Goal: Check status: Check status

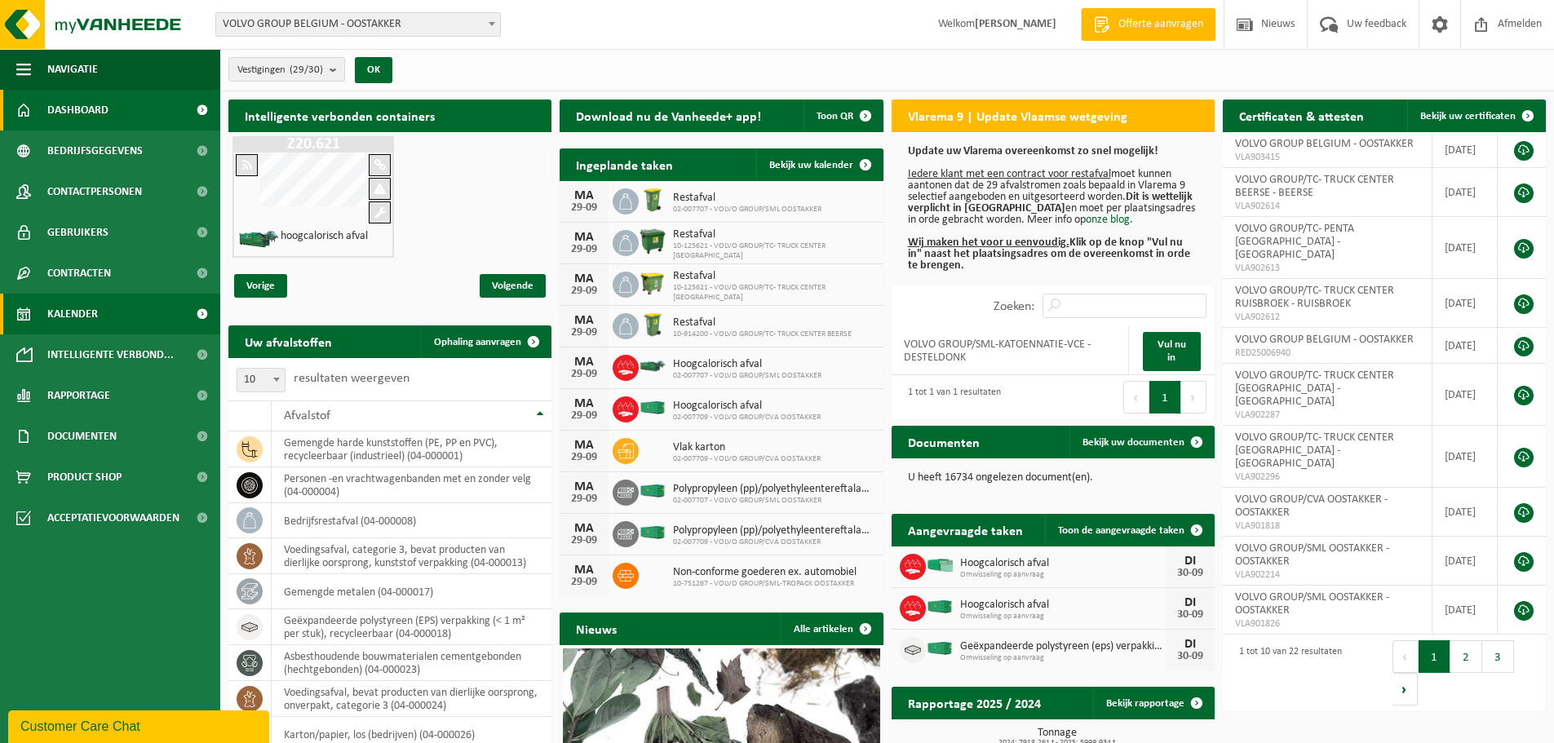
click at [78, 315] on span "Kalender" at bounding box center [72, 314] width 51 height 41
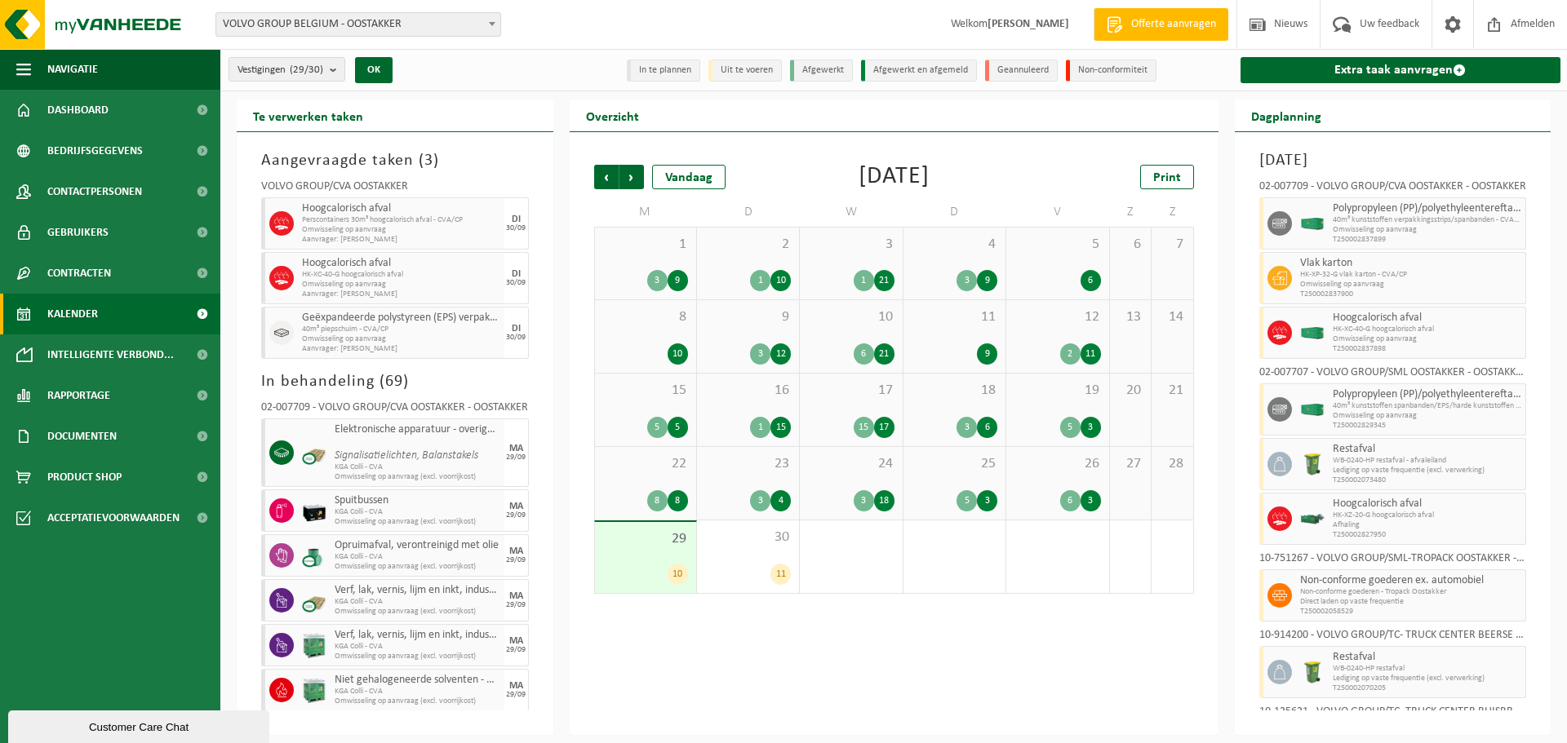
click at [339, 69] on b "submit" at bounding box center [337, 69] width 15 height 23
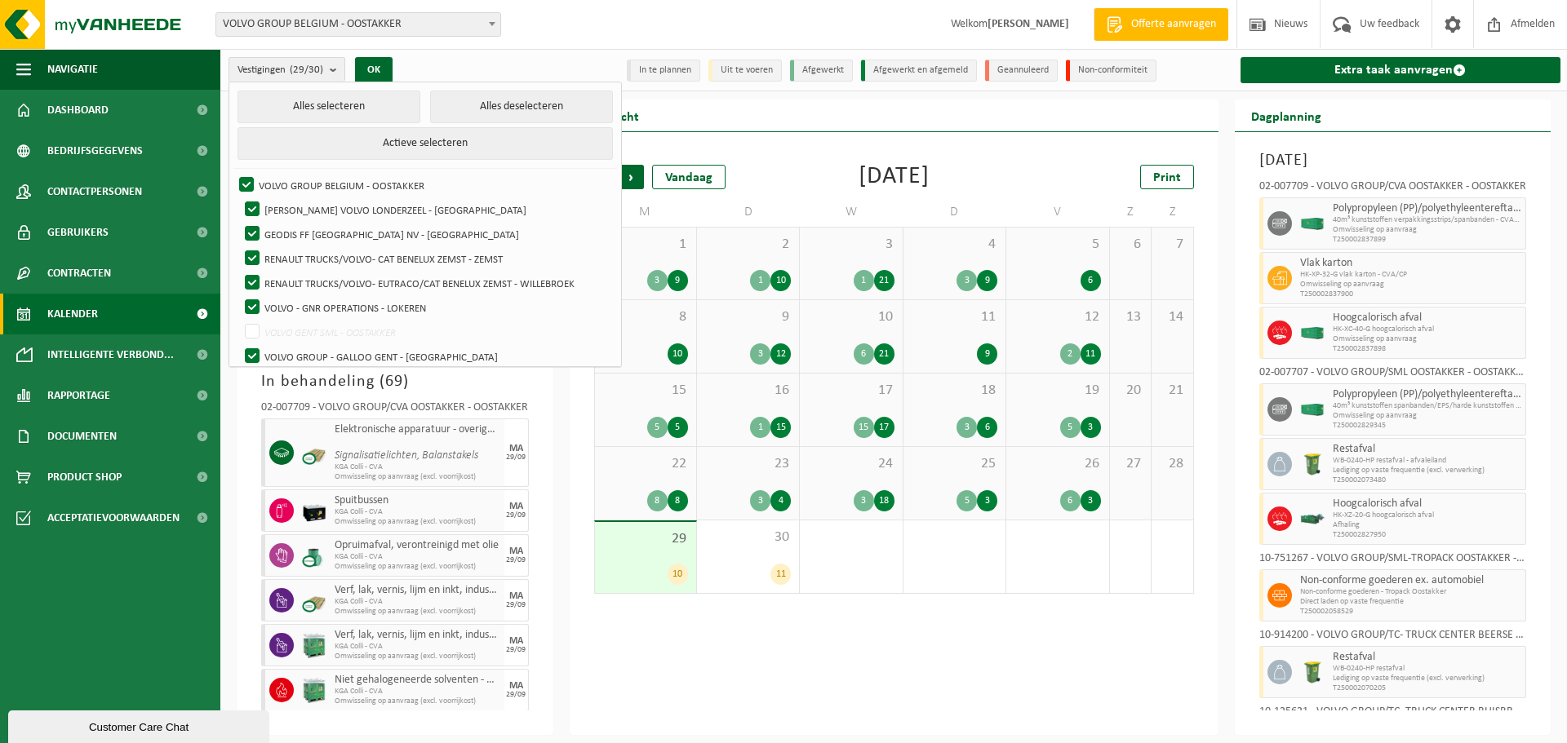
click at [339, 69] on b "submit" at bounding box center [337, 70] width 15 height 24
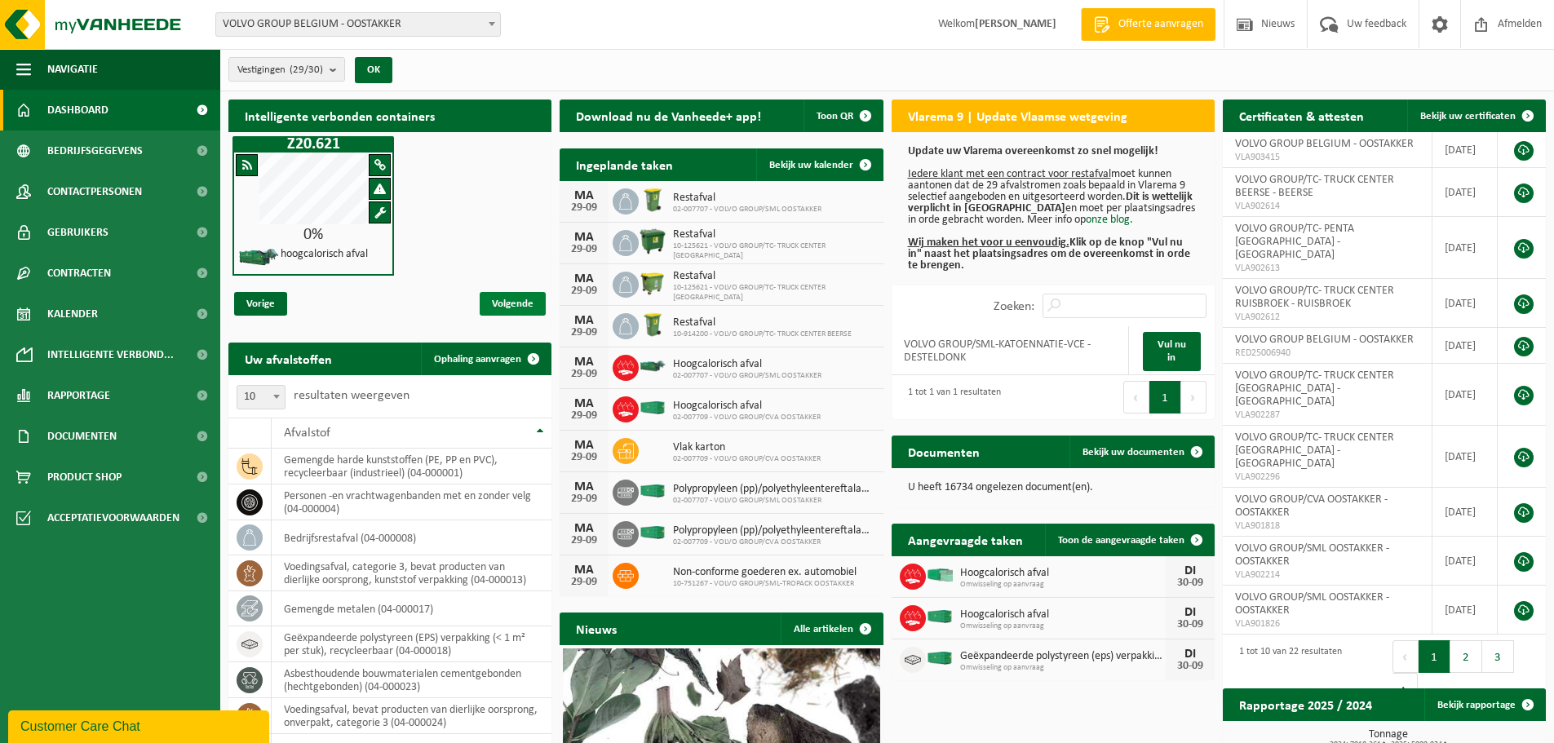
click at [508, 296] on span "Volgende" at bounding box center [513, 304] width 66 height 24
click at [508, 303] on span "Volgende" at bounding box center [513, 304] width 66 height 24
click at [261, 305] on span "Vorige" at bounding box center [260, 304] width 53 height 24
click at [377, 213] on span at bounding box center [380, 212] width 11 height 12
click at [246, 165] on span at bounding box center [247, 165] width 10 height 12
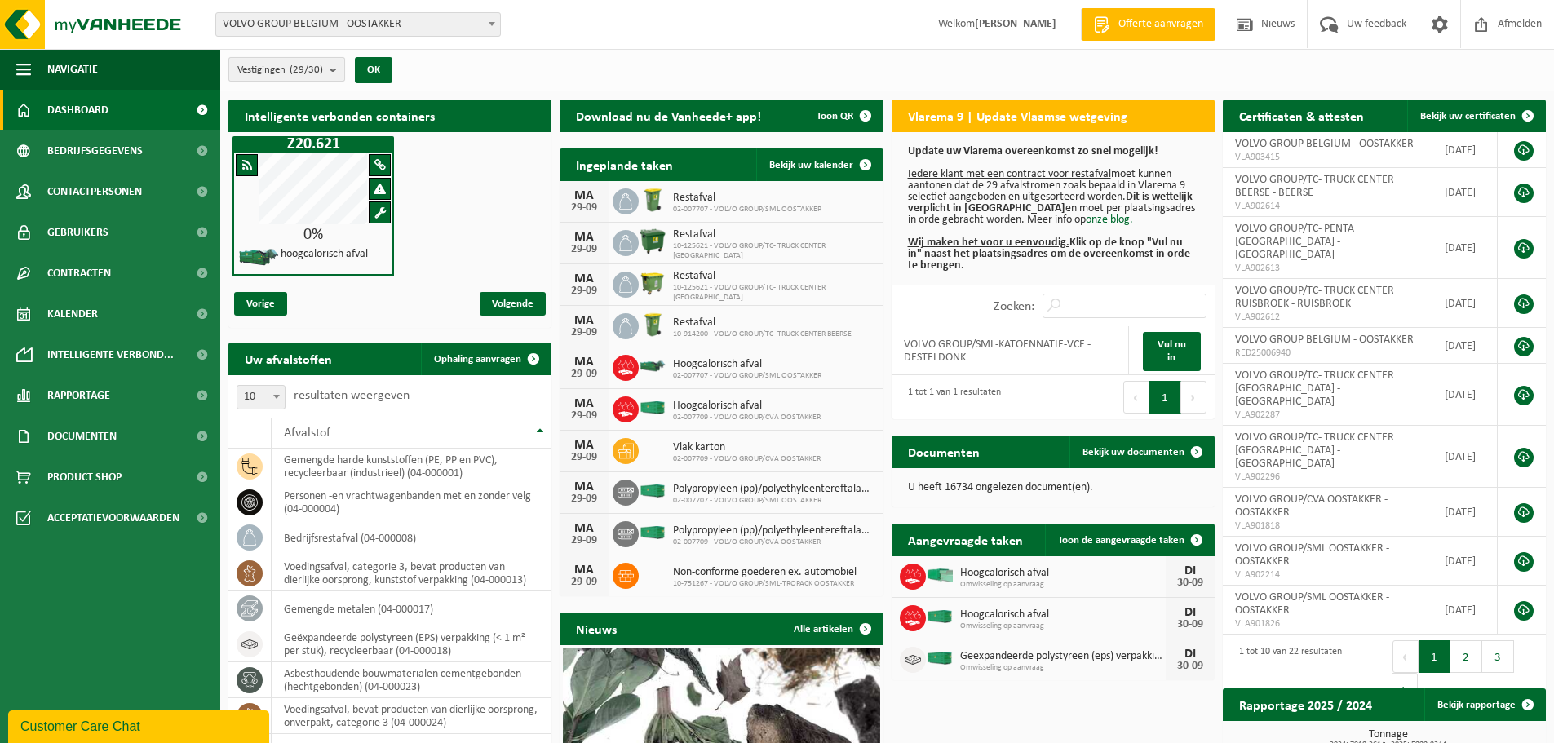
click at [339, 70] on b "submit" at bounding box center [337, 69] width 15 height 23
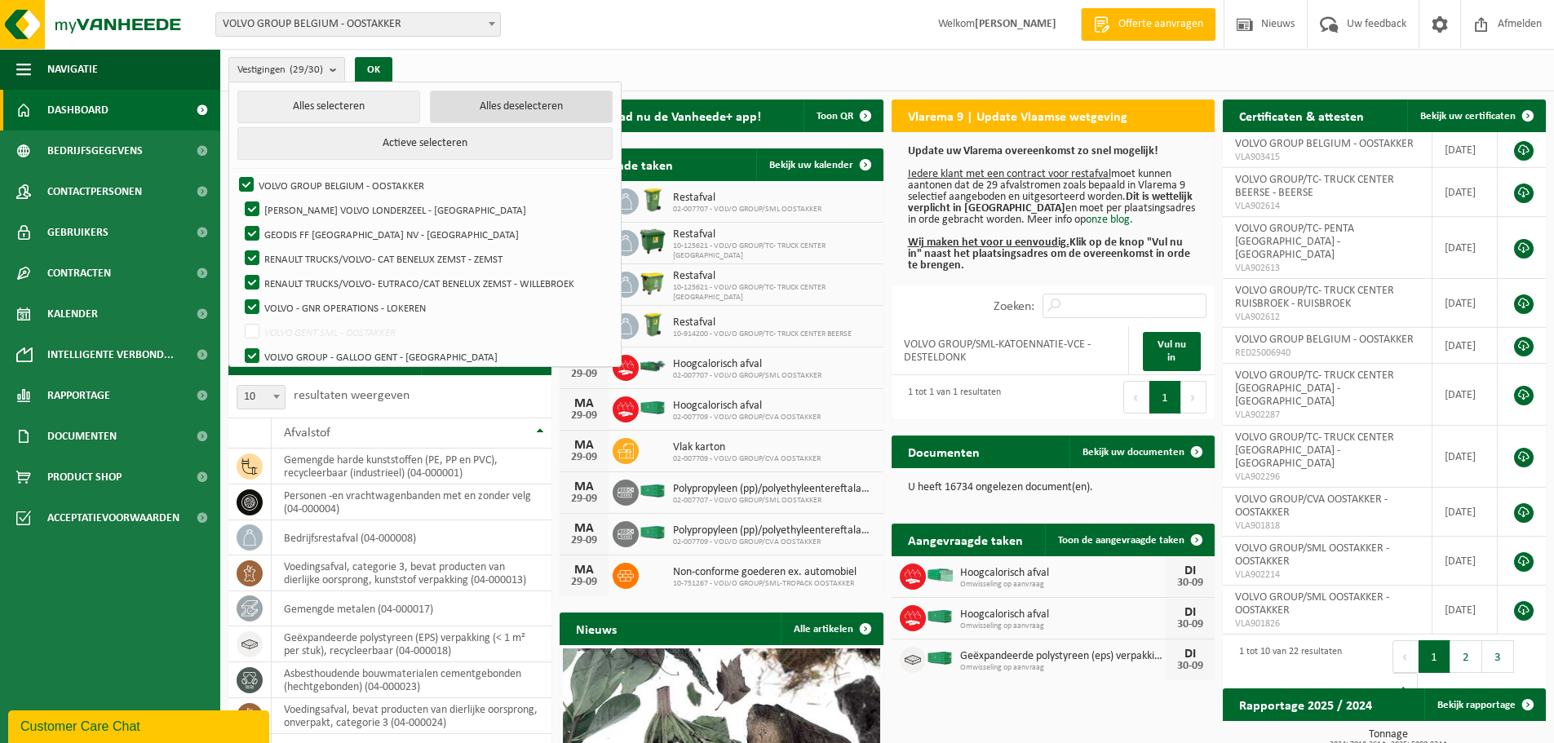
click at [498, 106] on button "Alles deselecteren" at bounding box center [521, 107] width 183 height 33
checkbox input "false"
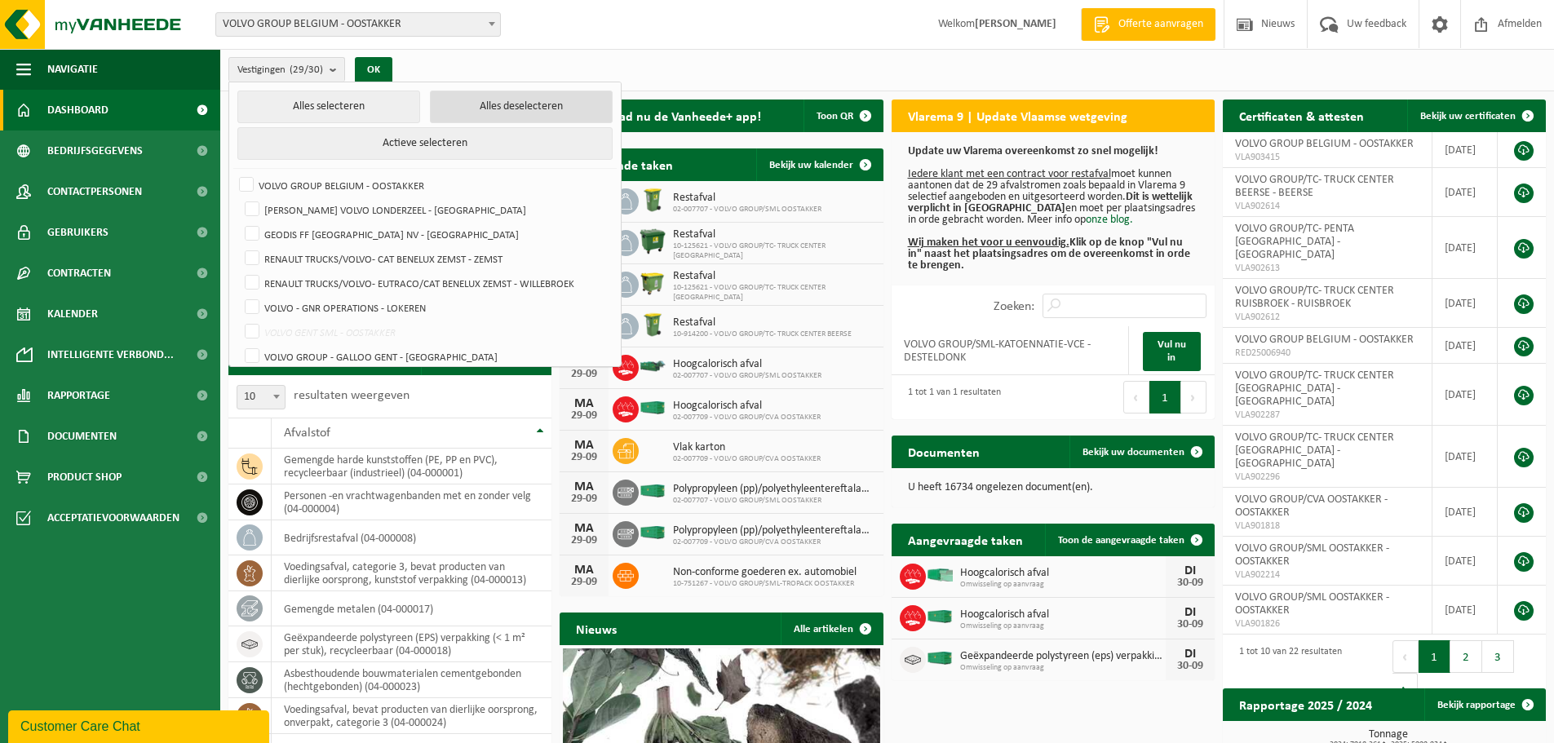
checkbox input "false"
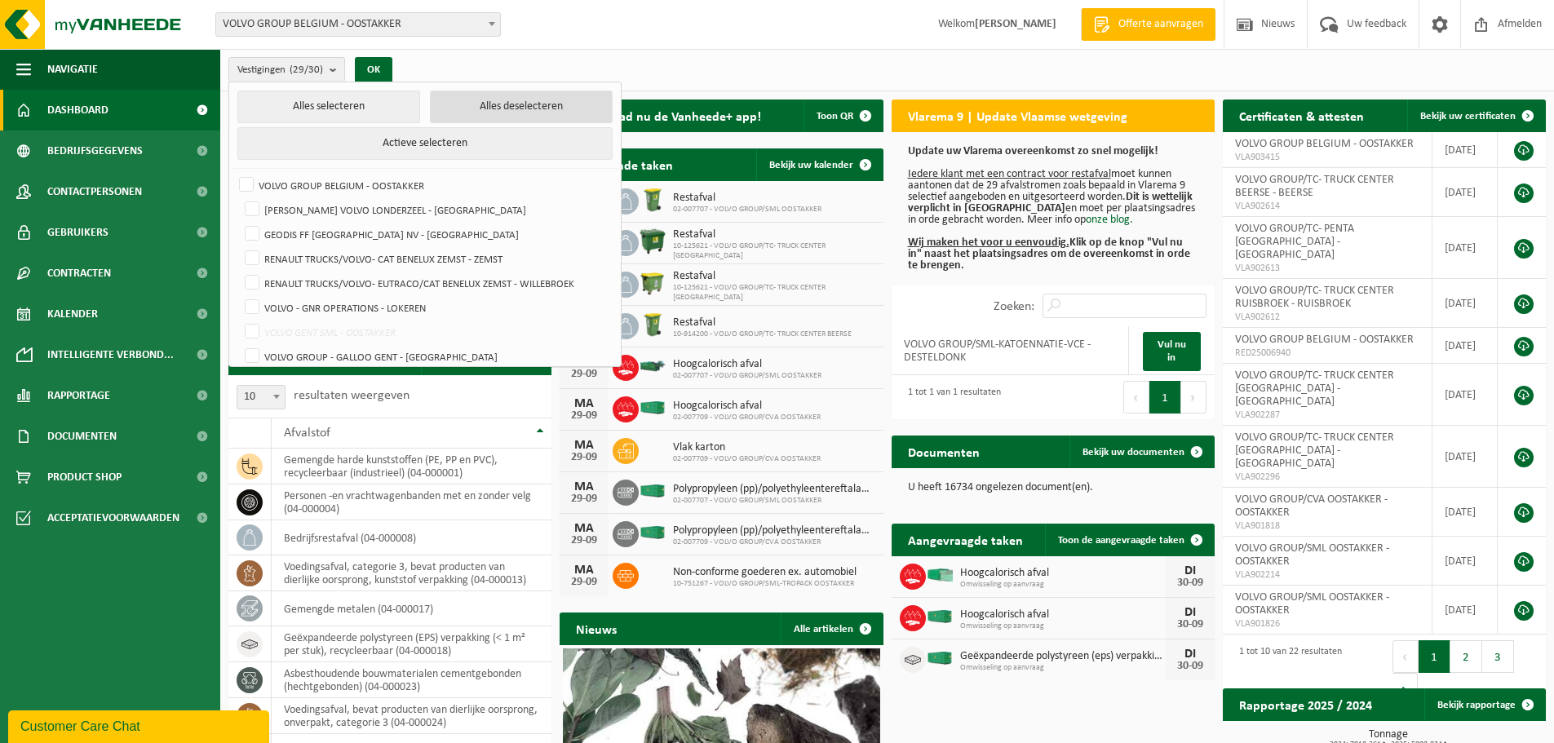
checkbox input "false"
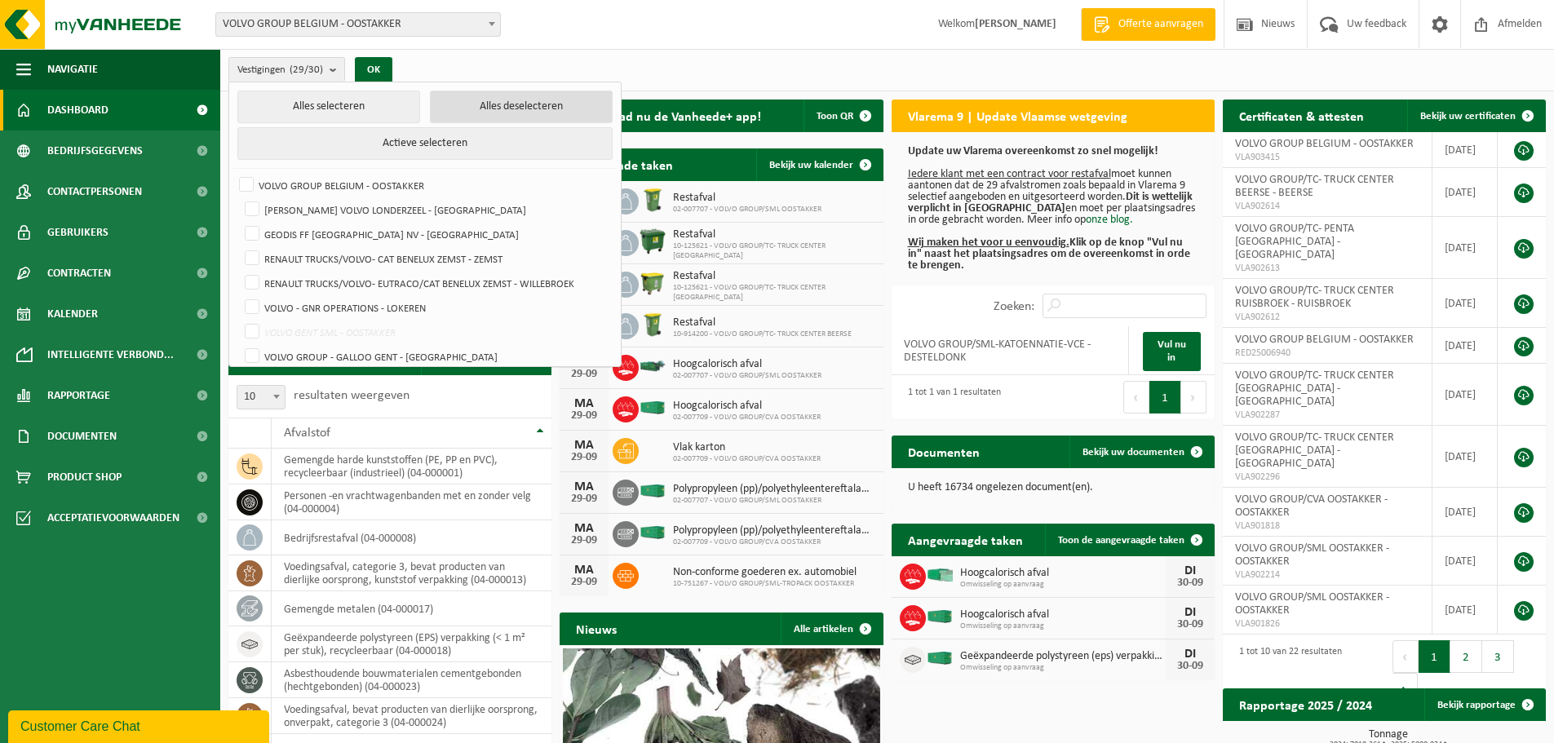
checkbox input "false"
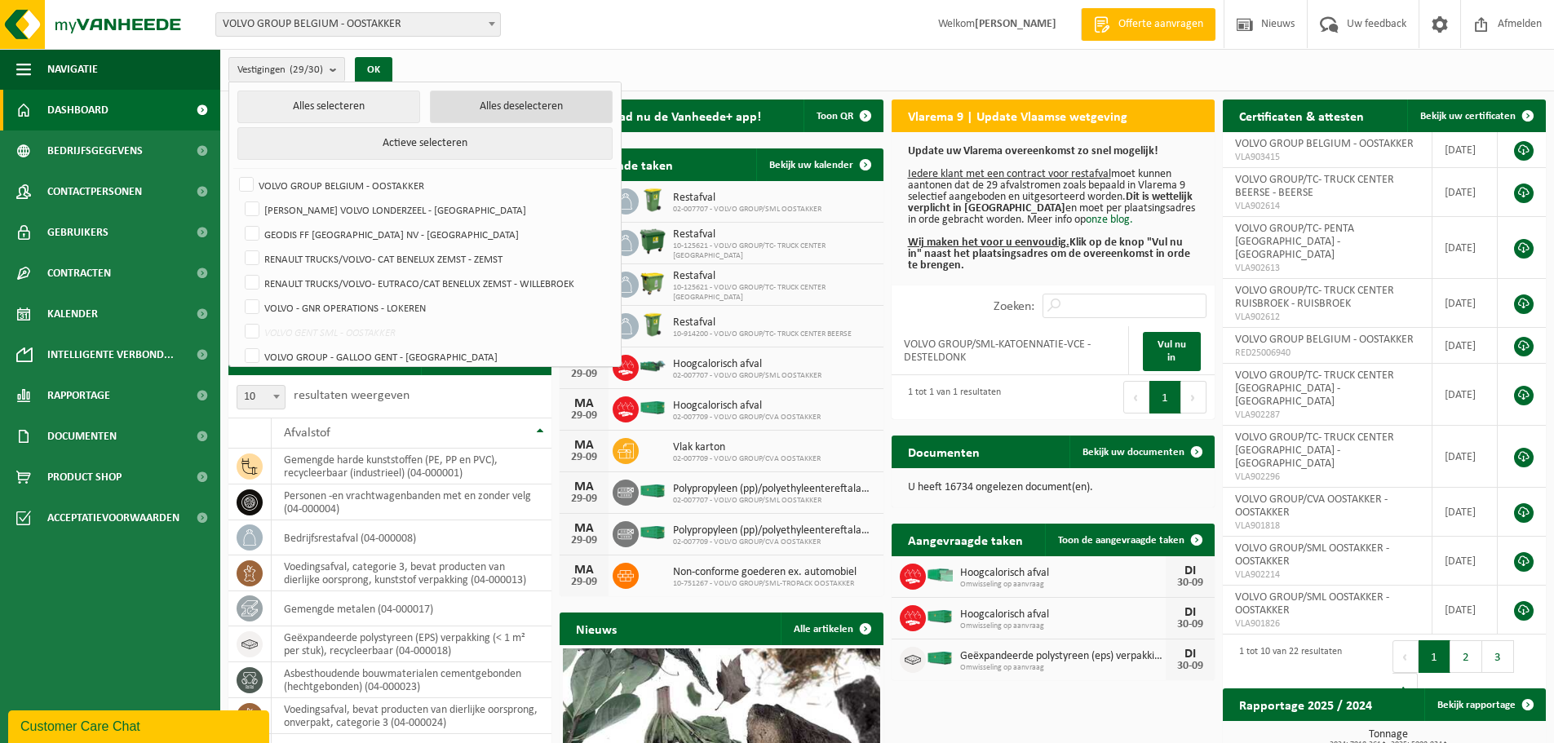
checkbox input "false"
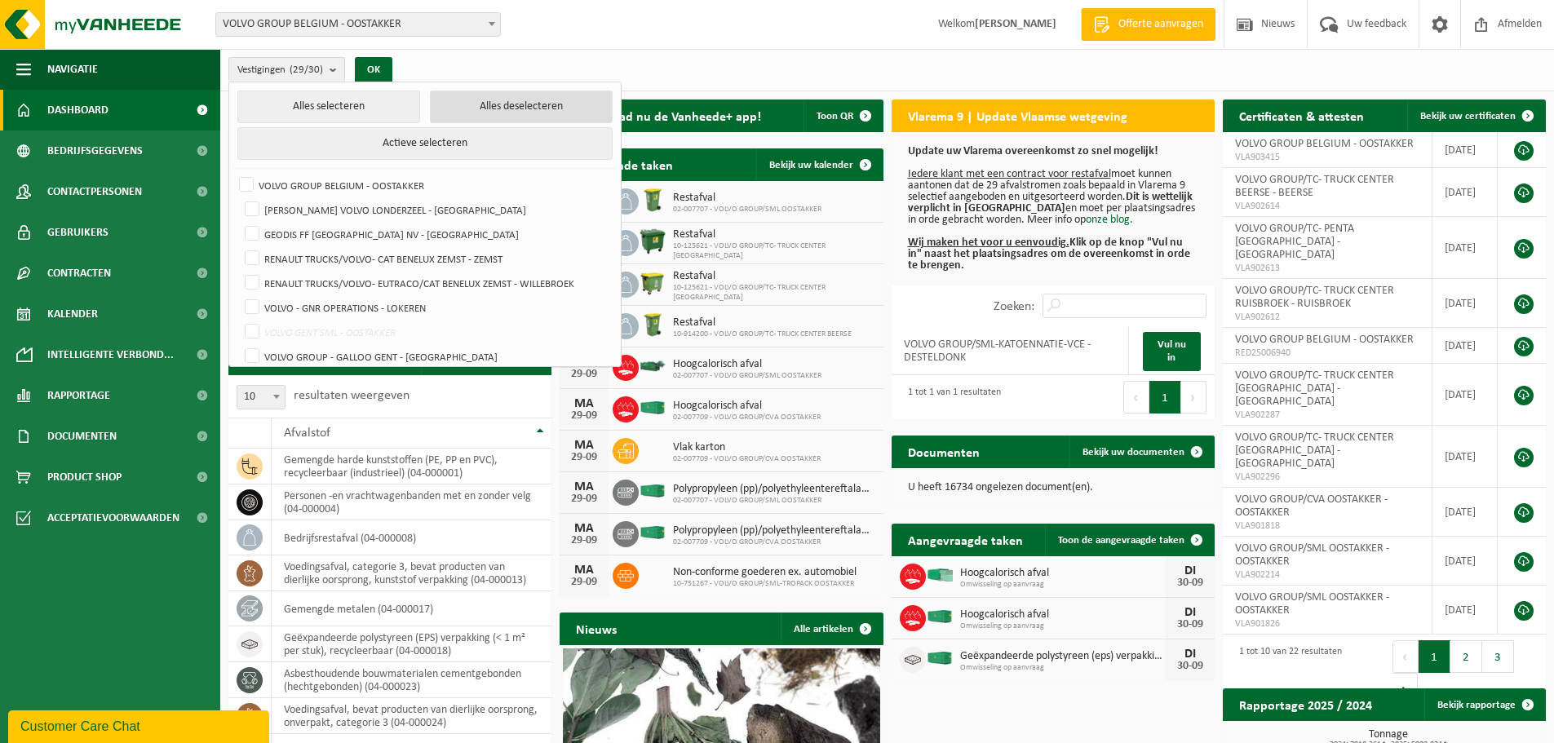
checkbox input "false"
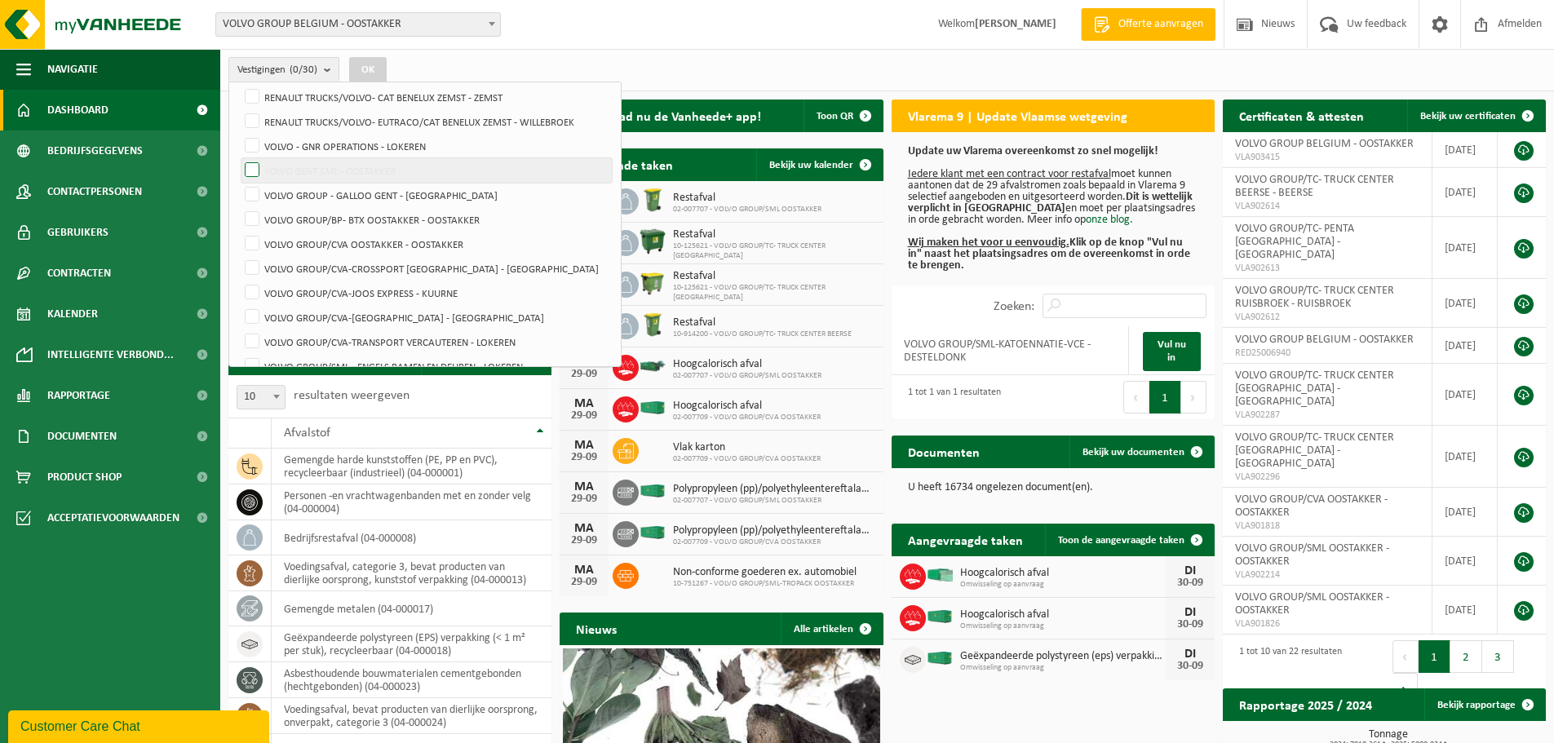
scroll to position [163, 0]
click at [390, 245] on label "VOLVO GROUP/CVA OOSTAKKER - OOSTAKKER" at bounding box center [427, 242] width 370 height 24
click at [239, 230] on input "VOLVO GROUP/CVA OOSTAKKER - OOSTAKKER" at bounding box center [238, 229] width 1 height 1
checkbox input "true"
click at [397, 219] on label "VOLVO GROUP/BP- BTX OOSTAKKER - OOSTAKKER" at bounding box center [427, 218] width 370 height 24
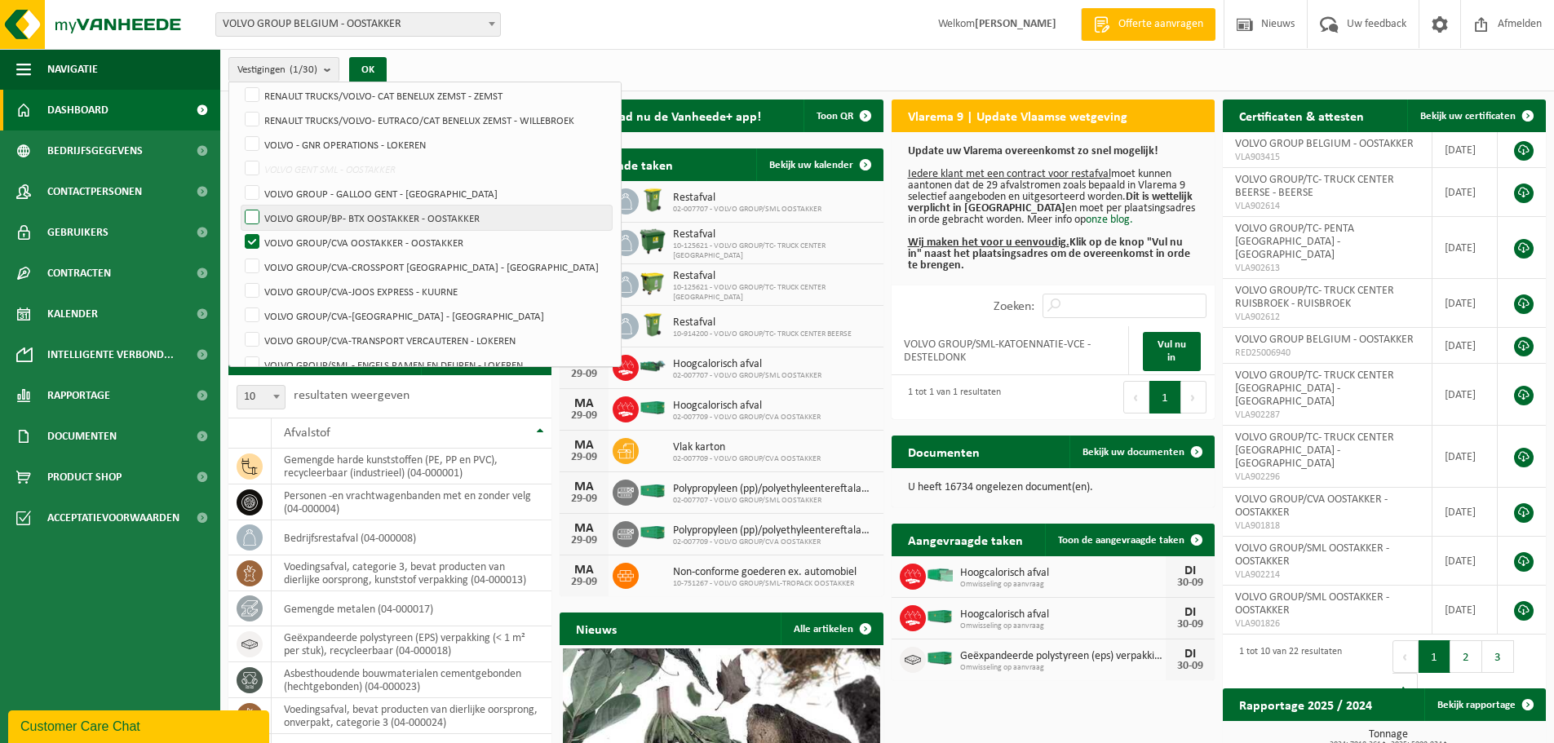
click at [239, 206] on input "VOLVO GROUP/BP- BTX OOSTAKKER - OOSTAKKER" at bounding box center [238, 205] width 1 height 1
checkbox input "true"
click at [365, 68] on button "OK" at bounding box center [368, 70] width 38 height 26
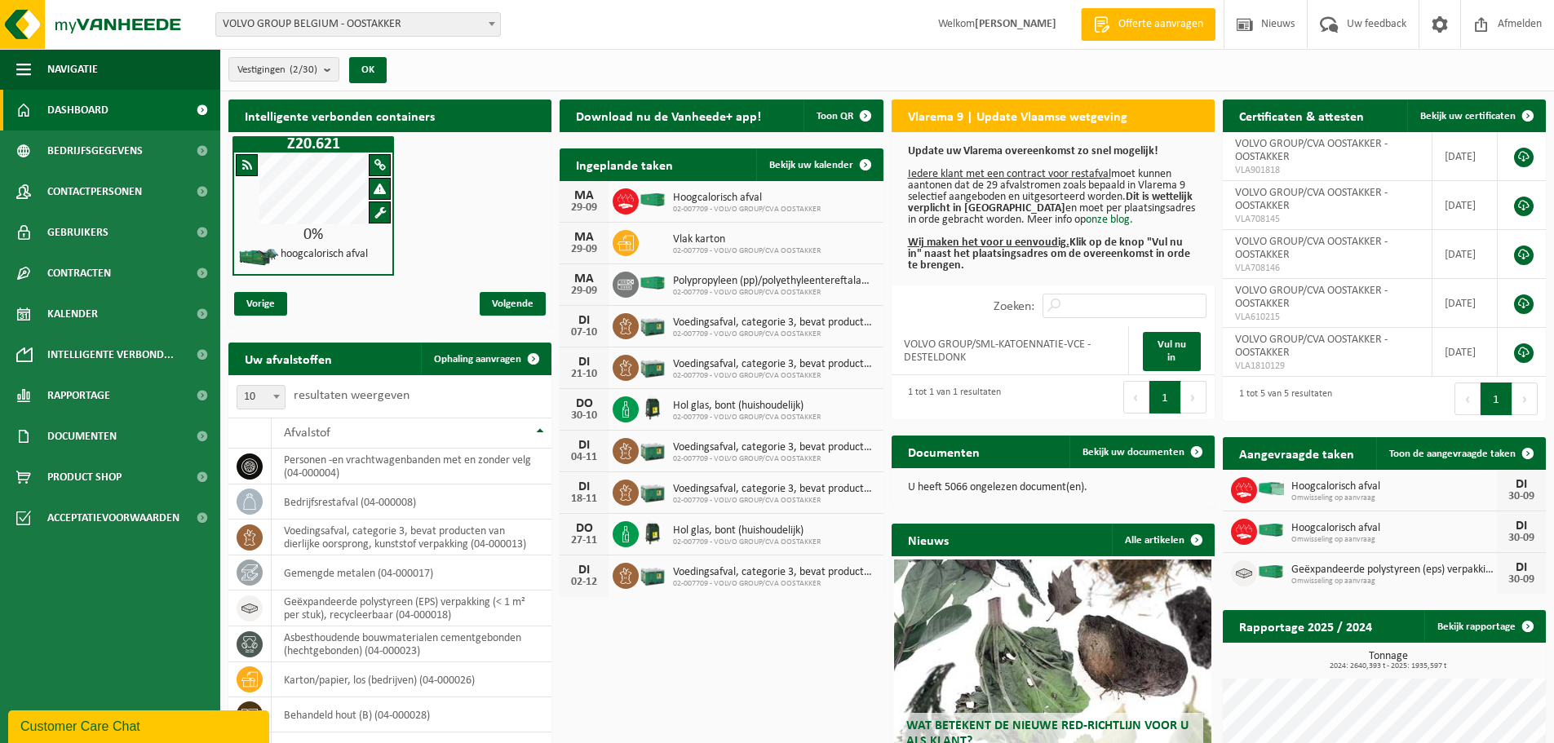
click at [375, 184] on span at bounding box center [380, 189] width 12 height 12
click at [53, 308] on span "Kalender" at bounding box center [72, 314] width 51 height 41
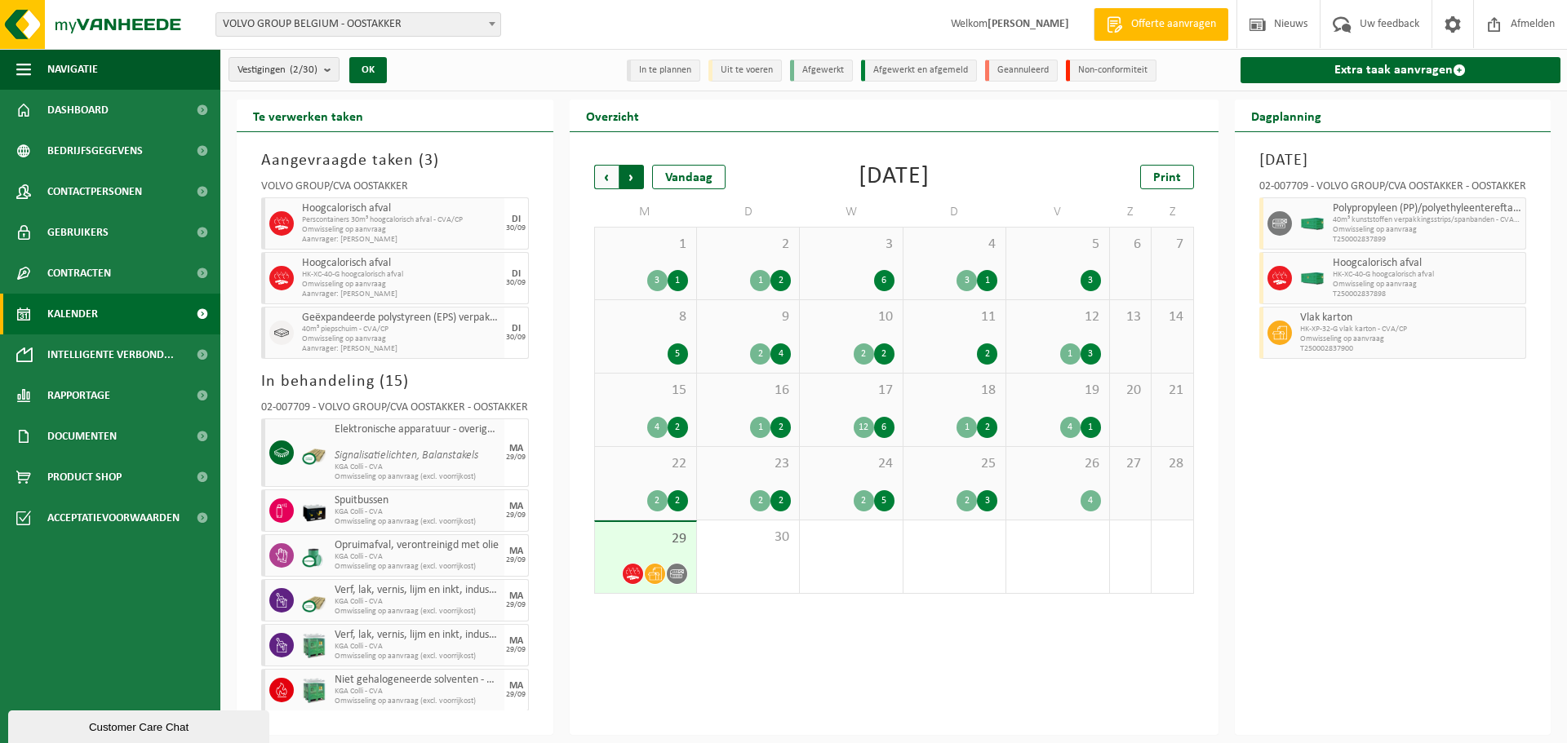
click at [605, 177] on span "Vorige" at bounding box center [606, 177] width 24 height 24
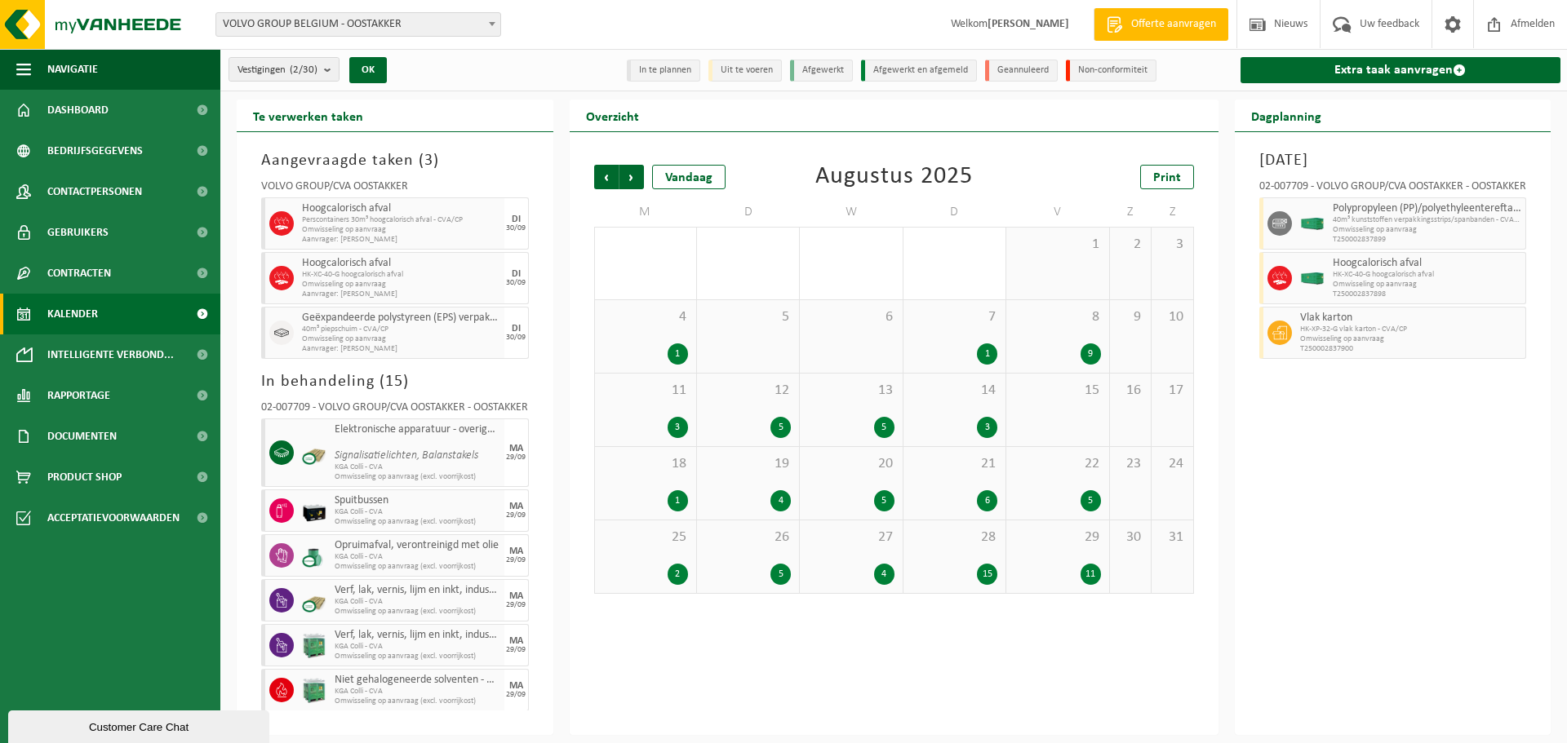
click at [605, 177] on span "Vorige" at bounding box center [606, 177] width 24 height 24
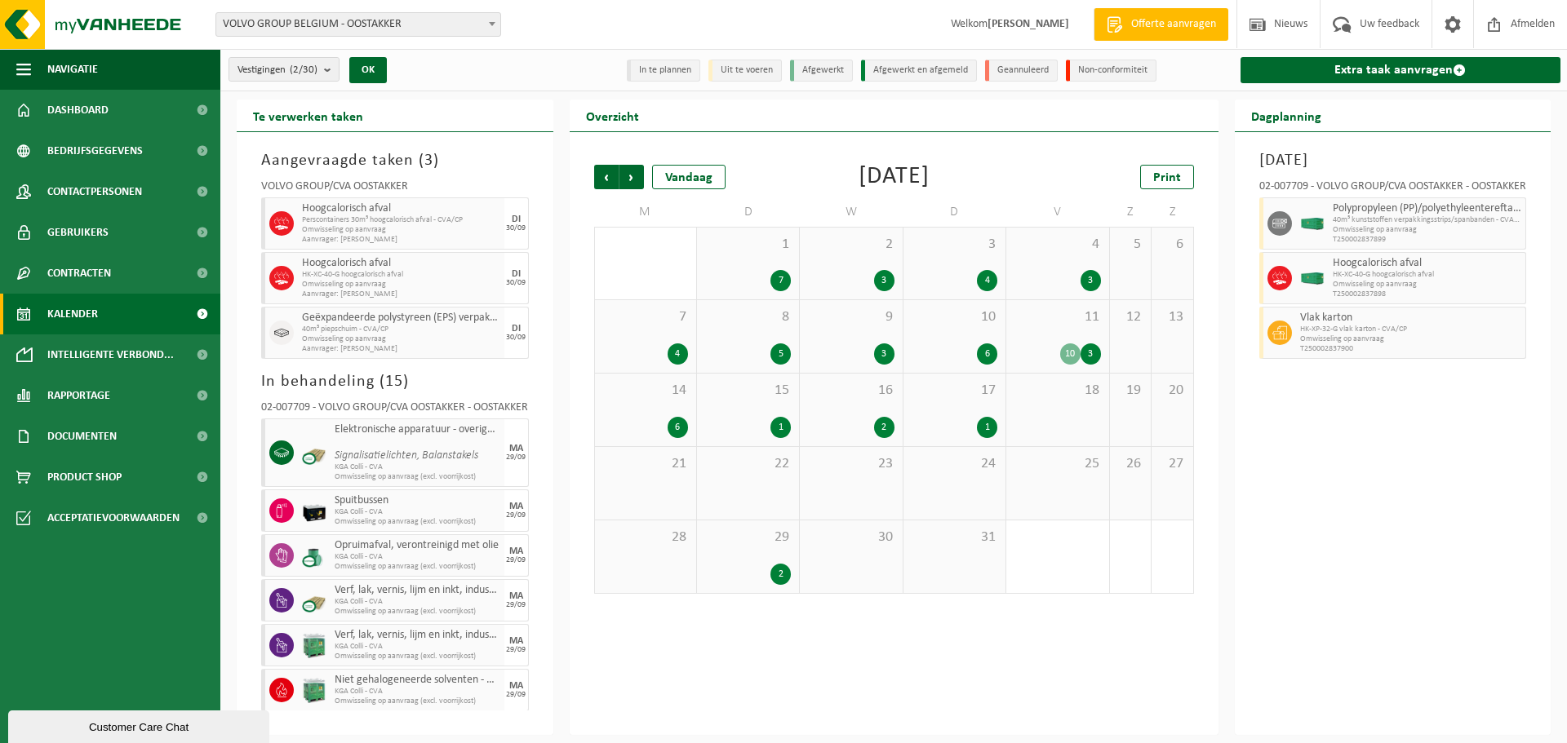
click at [605, 177] on span "Vorige" at bounding box center [606, 177] width 24 height 24
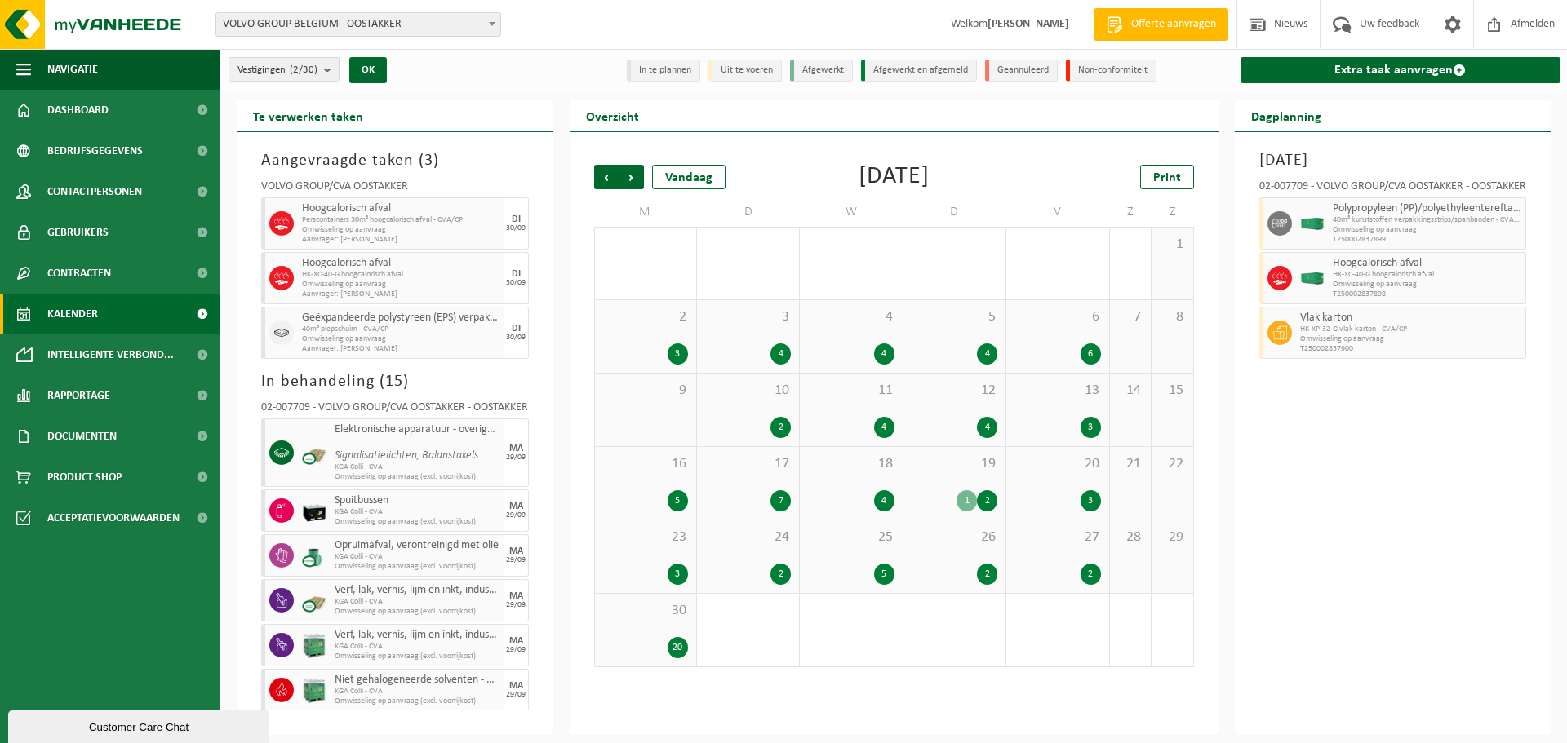
click at [960, 478] on div "19 1 2" at bounding box center [954, 483] width 102 height 73
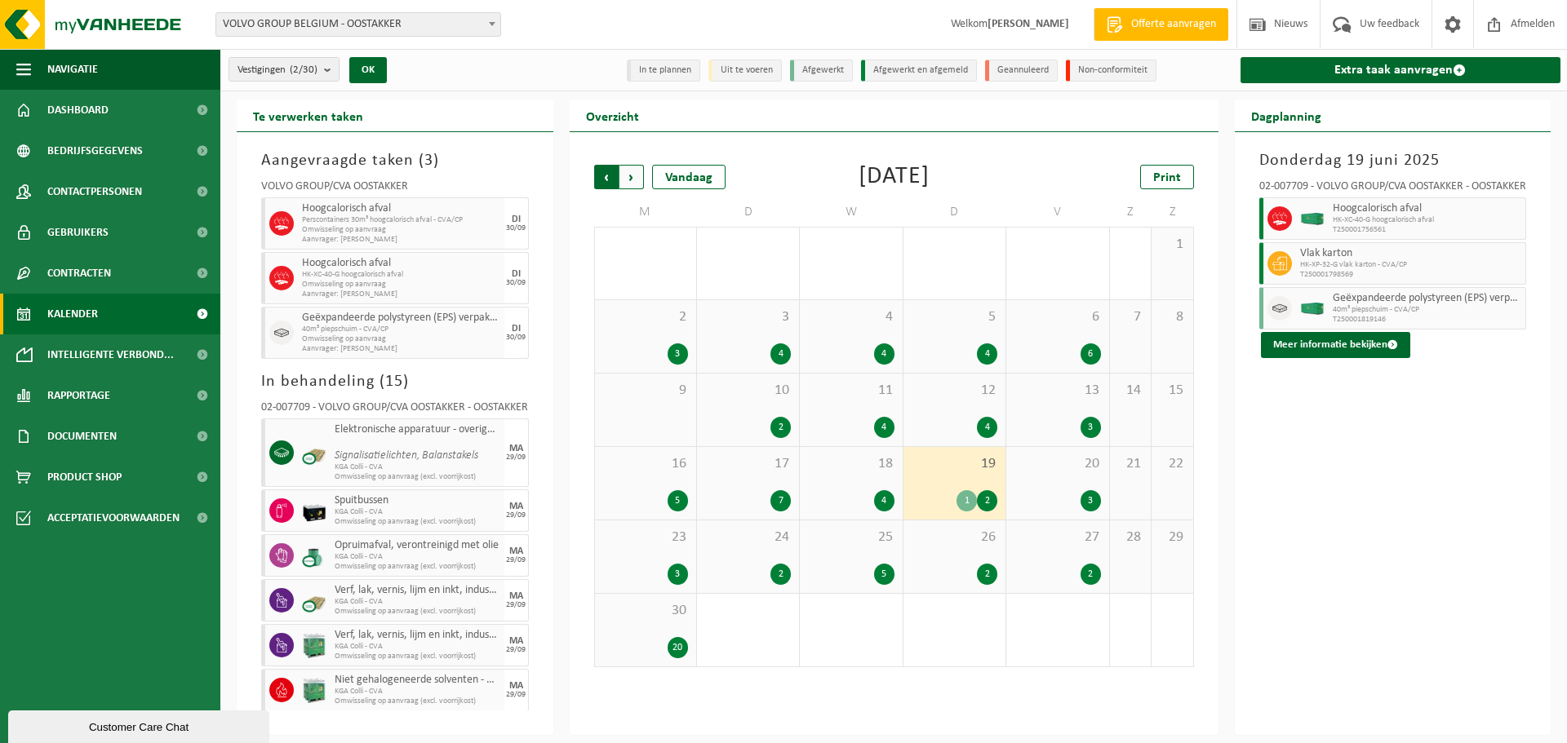
click at [629, 174] on span "Volgende" at bounding box center [631, 177] width 24 height 24
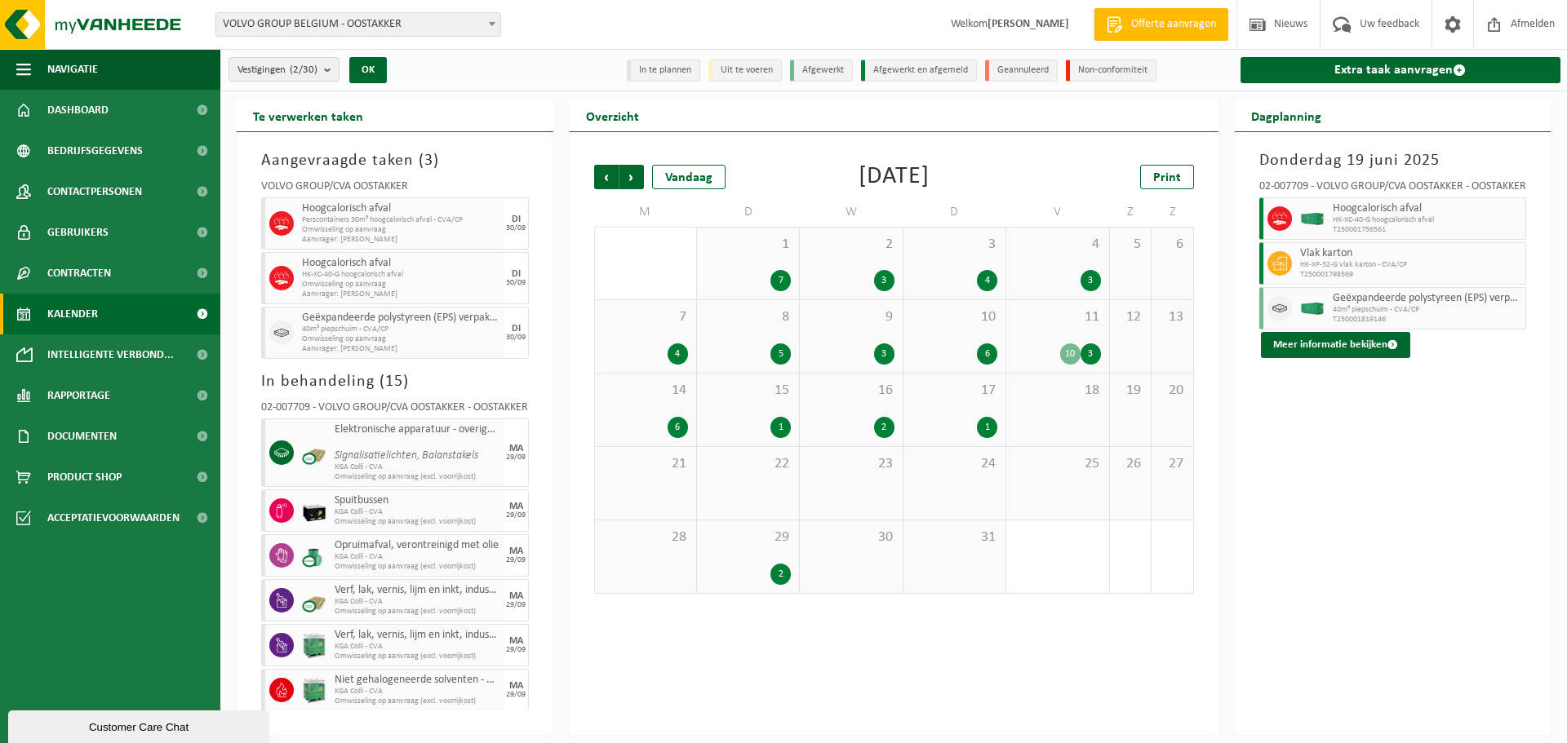
click at [1045, 335] on div "11 10 3" at bounding box center [1057, 336] width 102 height 73
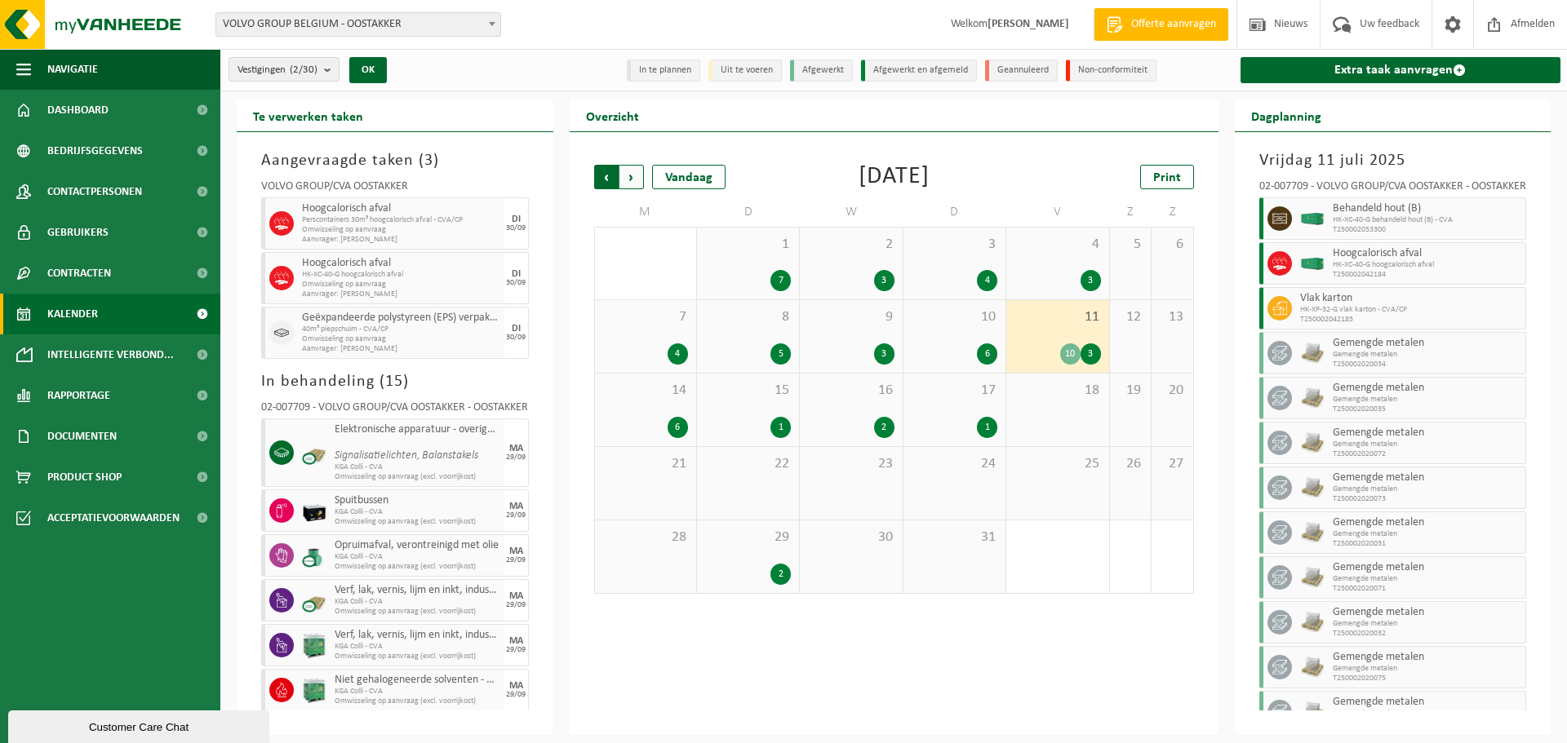
click at [627, 180] on span "Volgende" at bounding box center [631, 177] width 24 height 24
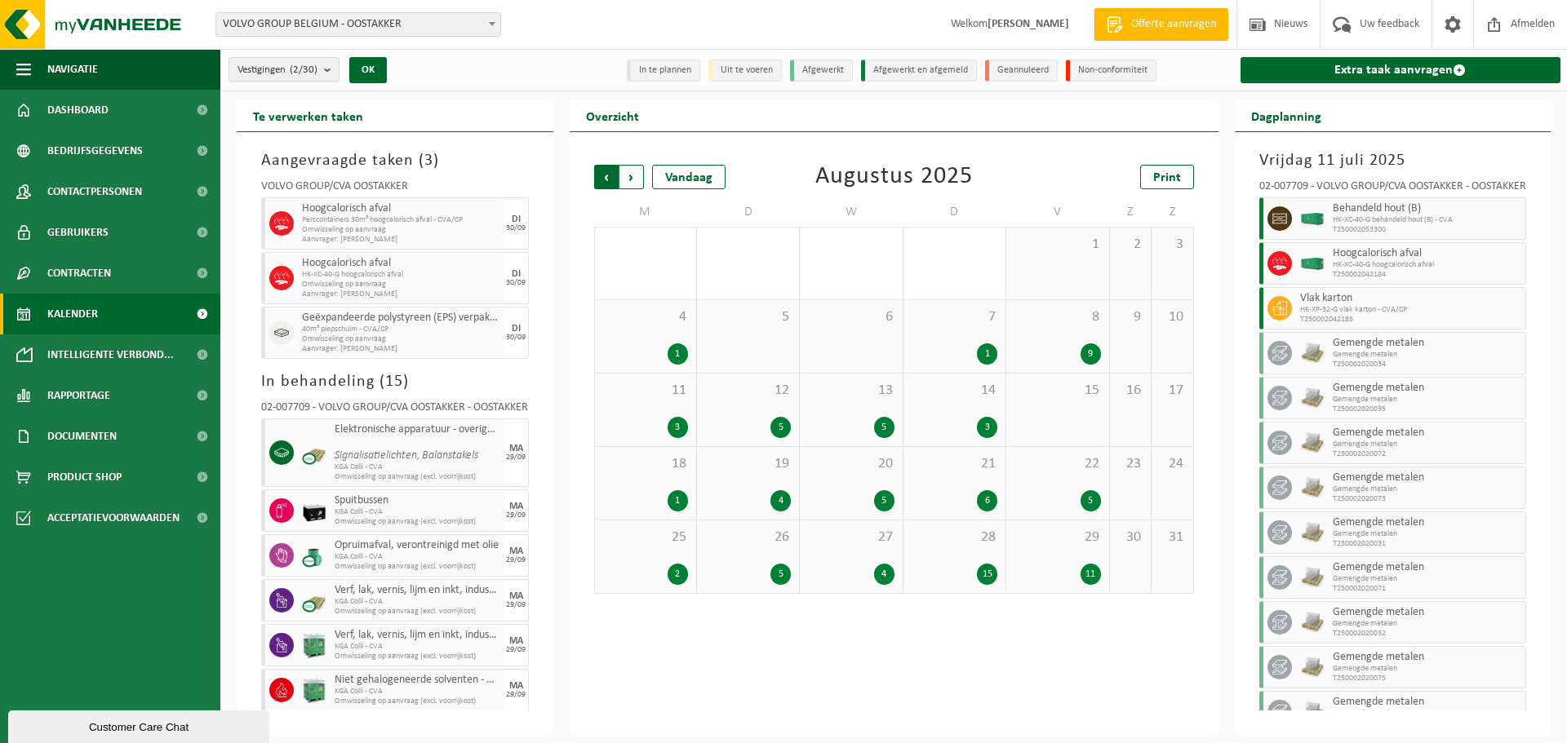
click at [633, 179] on span "Volgende" at bounding box center [631, 177] width 24 height 24
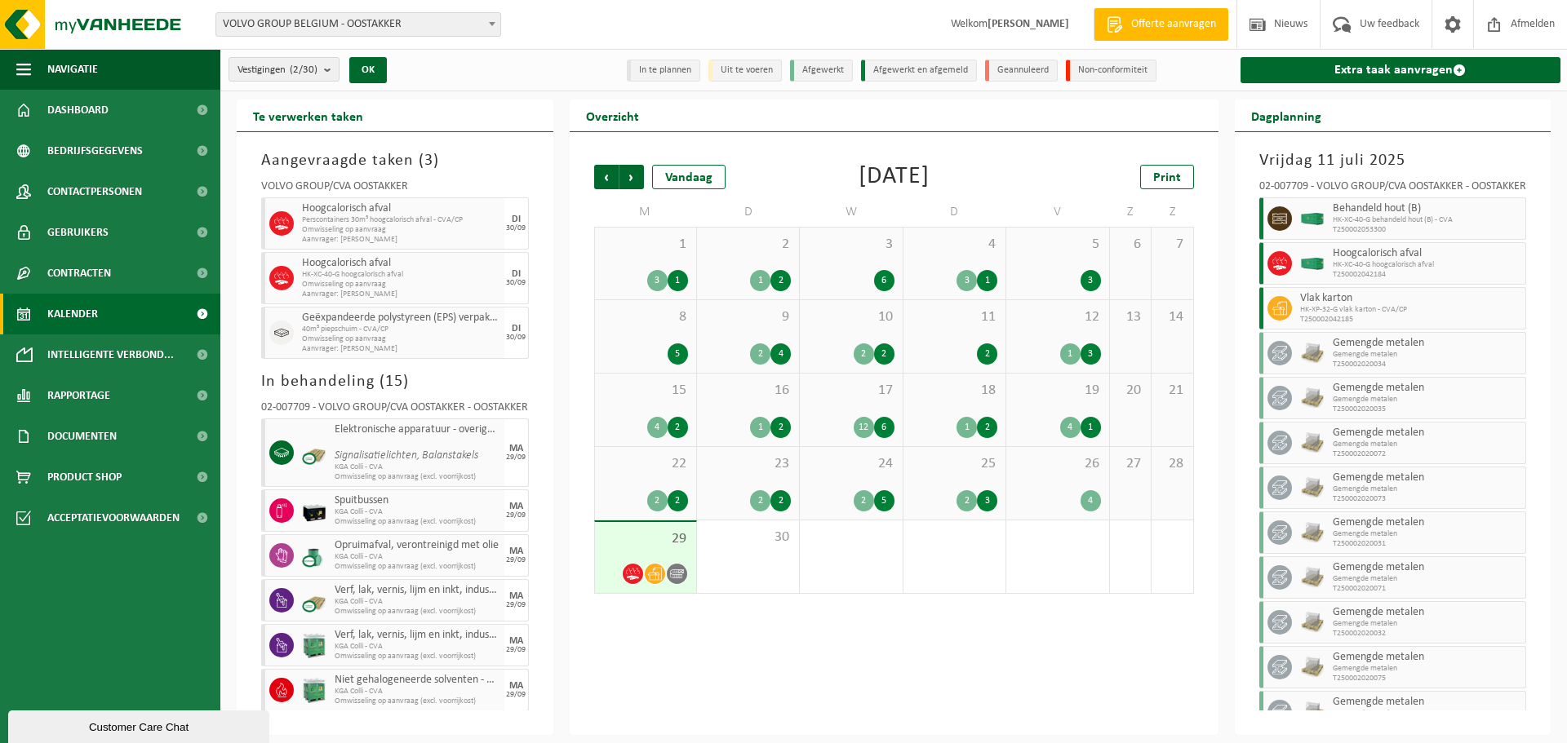
click at [1053, 636] on div "Vorige Volgende Vandaag September 2025 Print M D W D V Z Z 1 3 1 2 1 2 3 6 4 3 …" at bounding box center [894, 433] width 649 height 603
click at [77, 108] on span "Dashboard" at bounding box center [77, 110] width 61 height 41
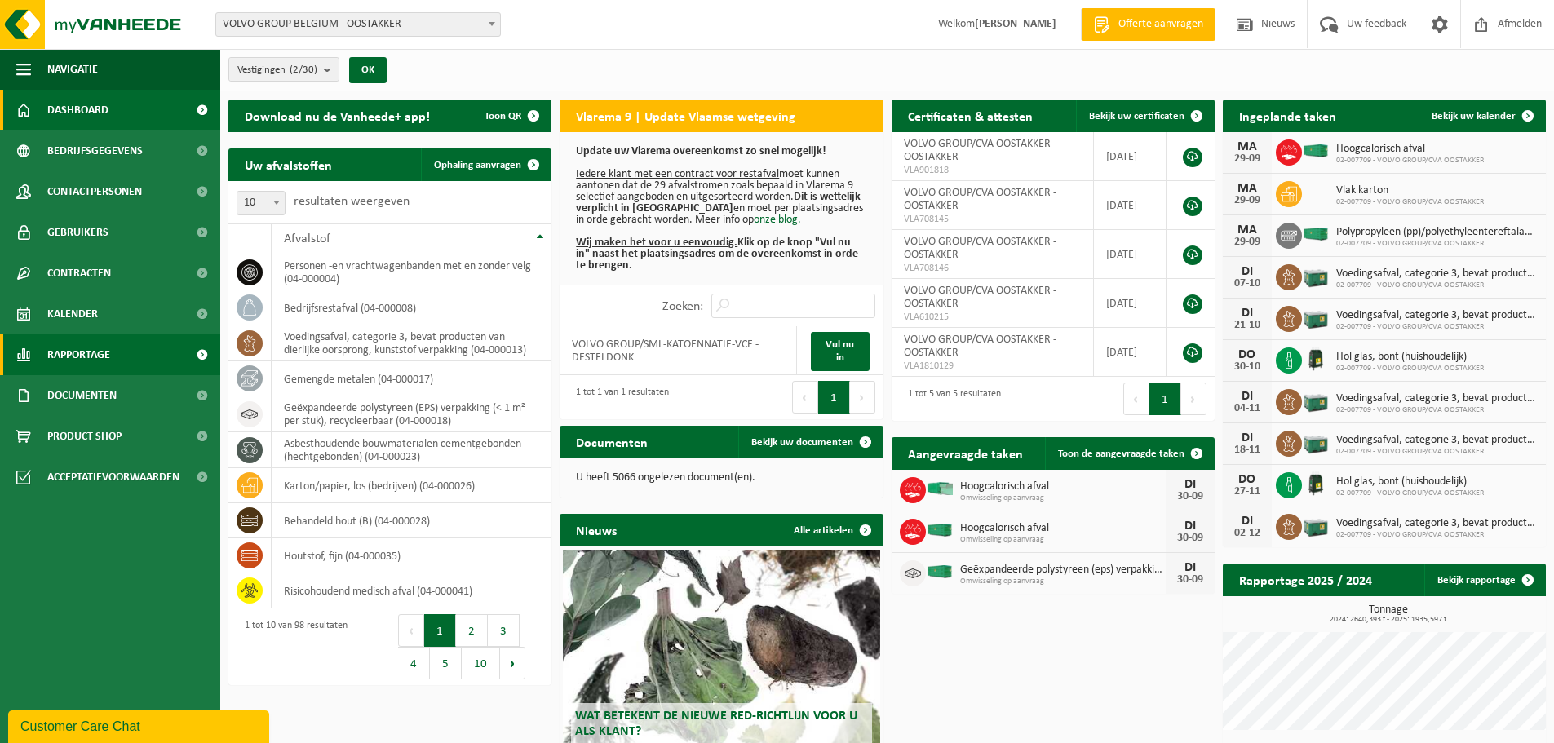
click at [86, 352] on span "Rapportage" at bounding box center [78, 355] width 63 height 41
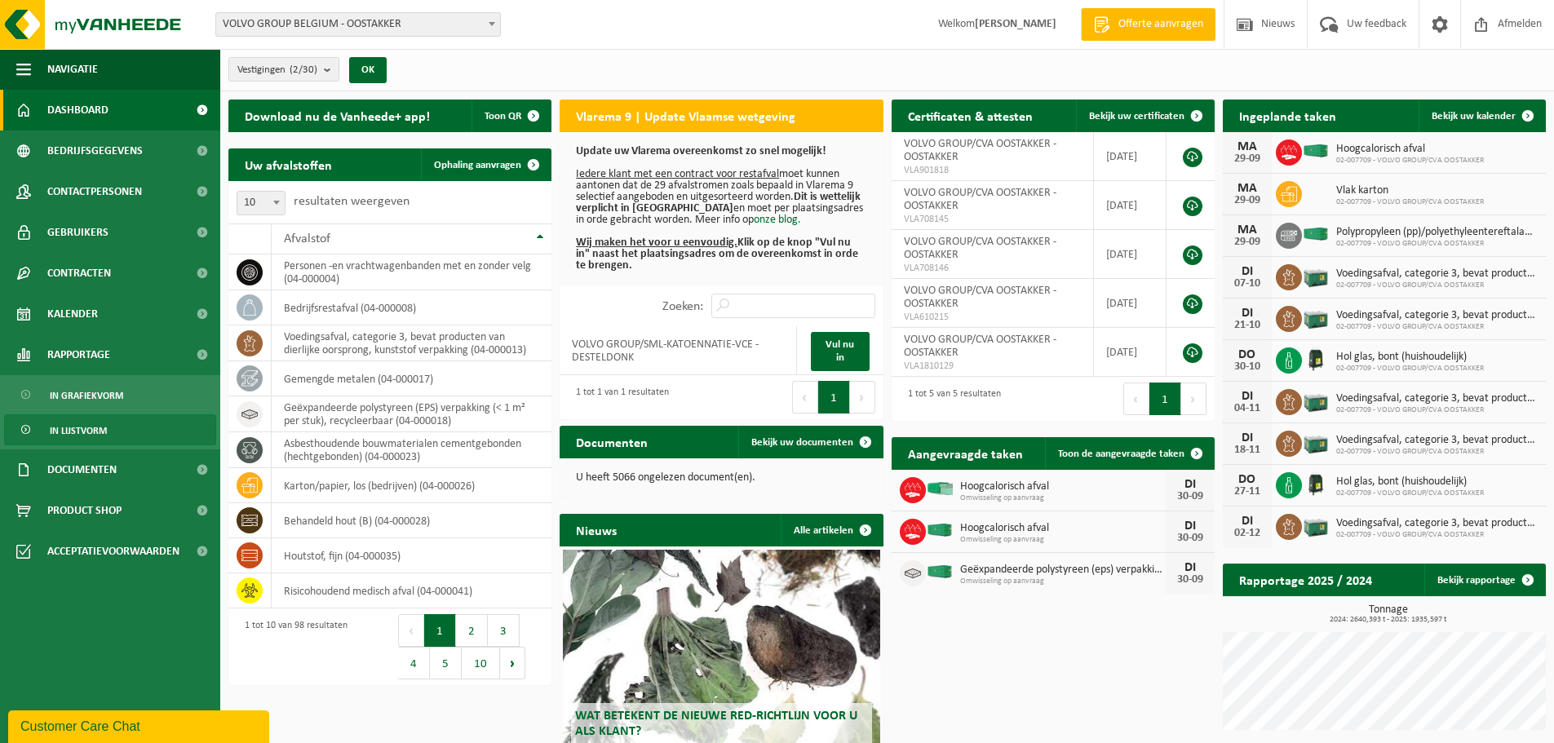
click at [81, 426] on span "In lijstvorm" at bounding box center [78, 430] width 57 height 31
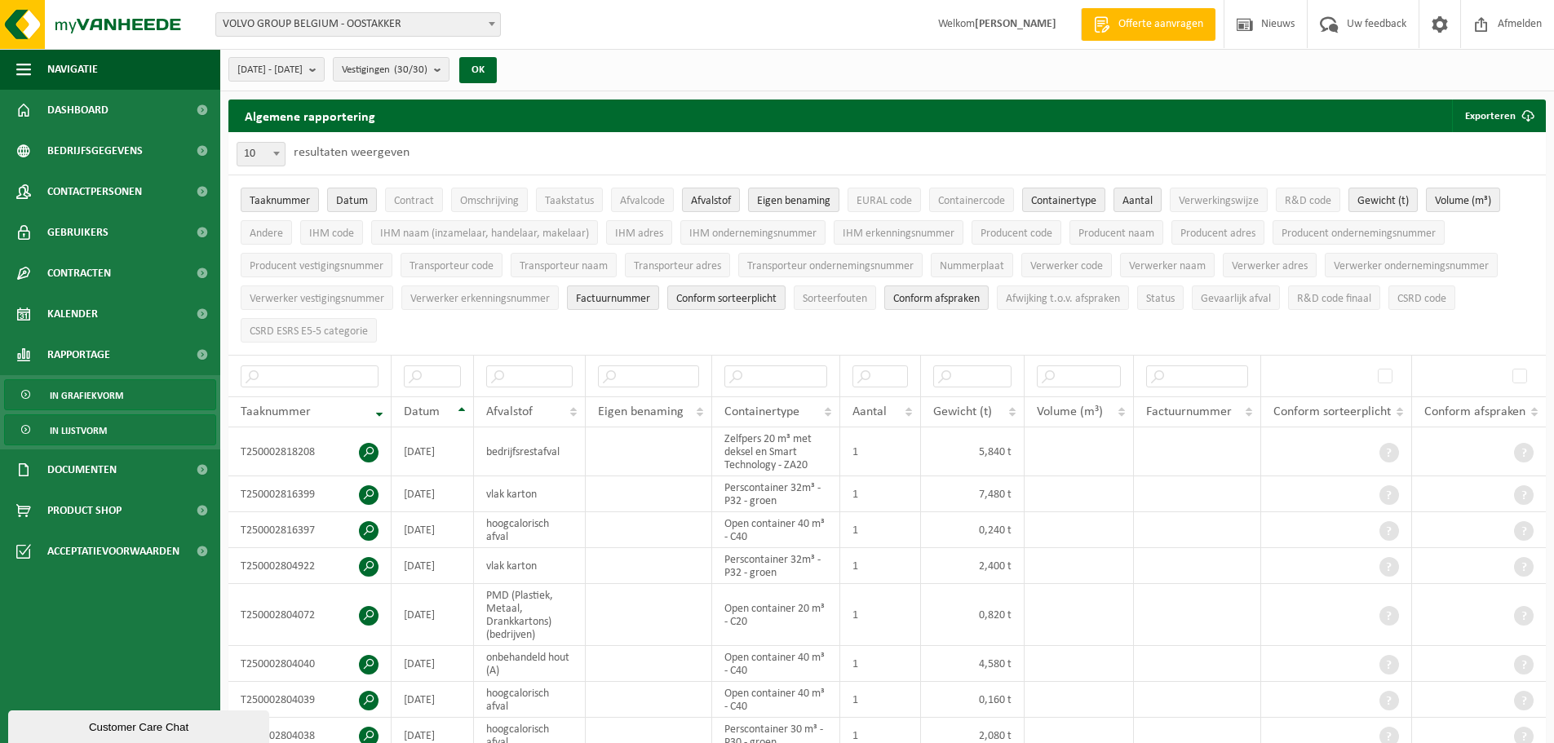
click at [76, 397] on span "In grafiekvorm" at bounding box center [86, 395] width 73 height 31
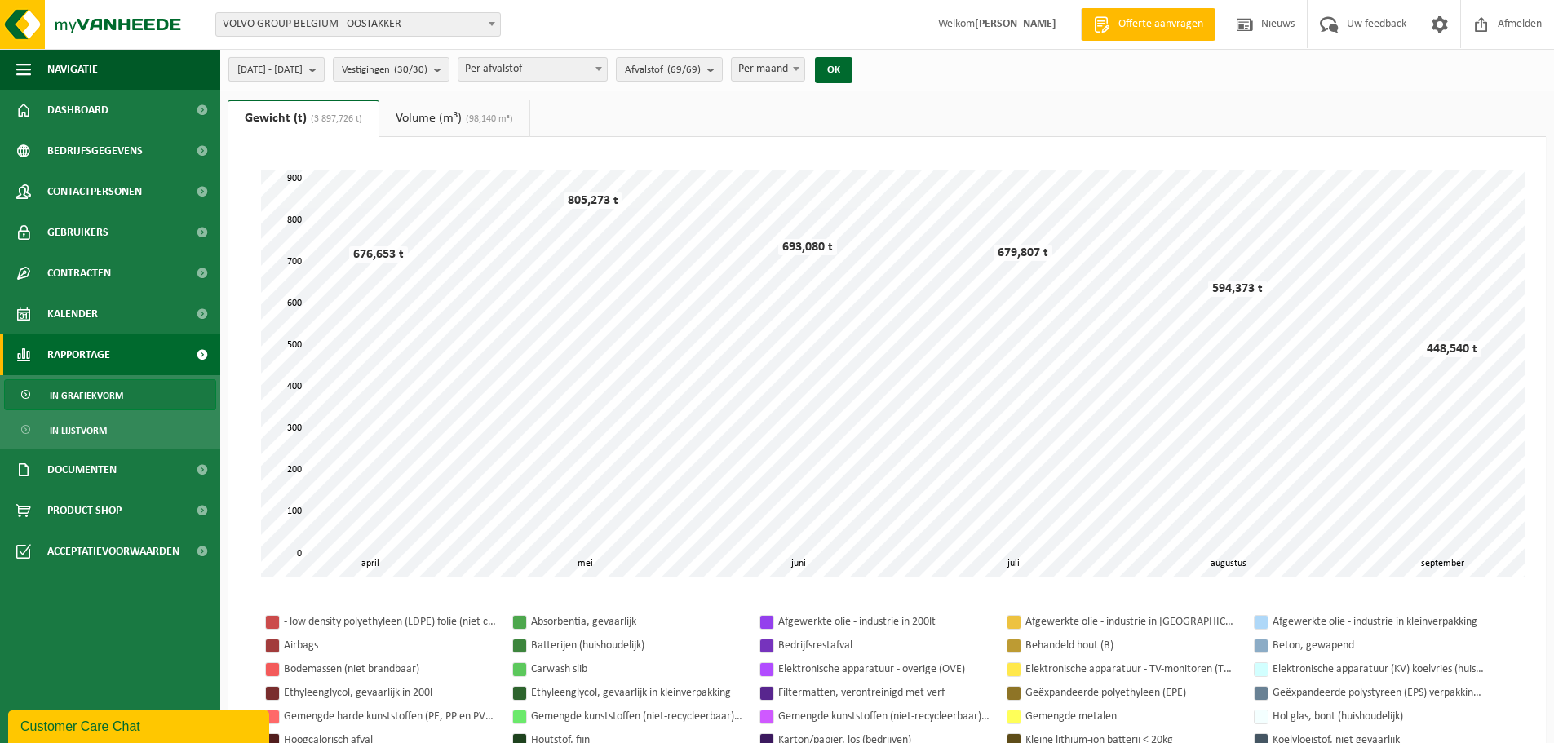
click at [303, 72] on span "[DATE] - [DATE]" at bounding box center [269, 70] width 65 height 24
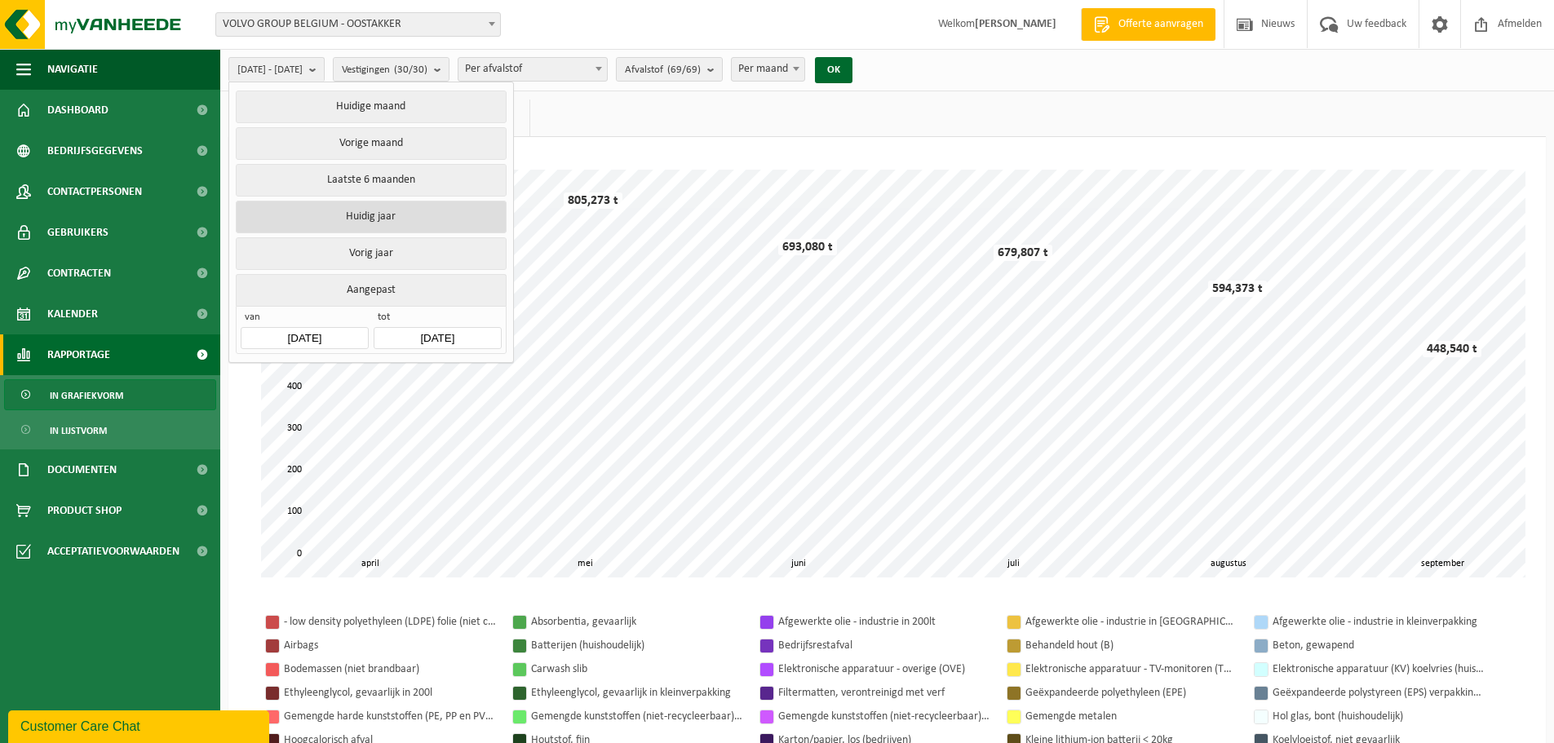
click at [370, 209] on button "Huidig jaar" at bounding box center [371, 217] width 270 height 33
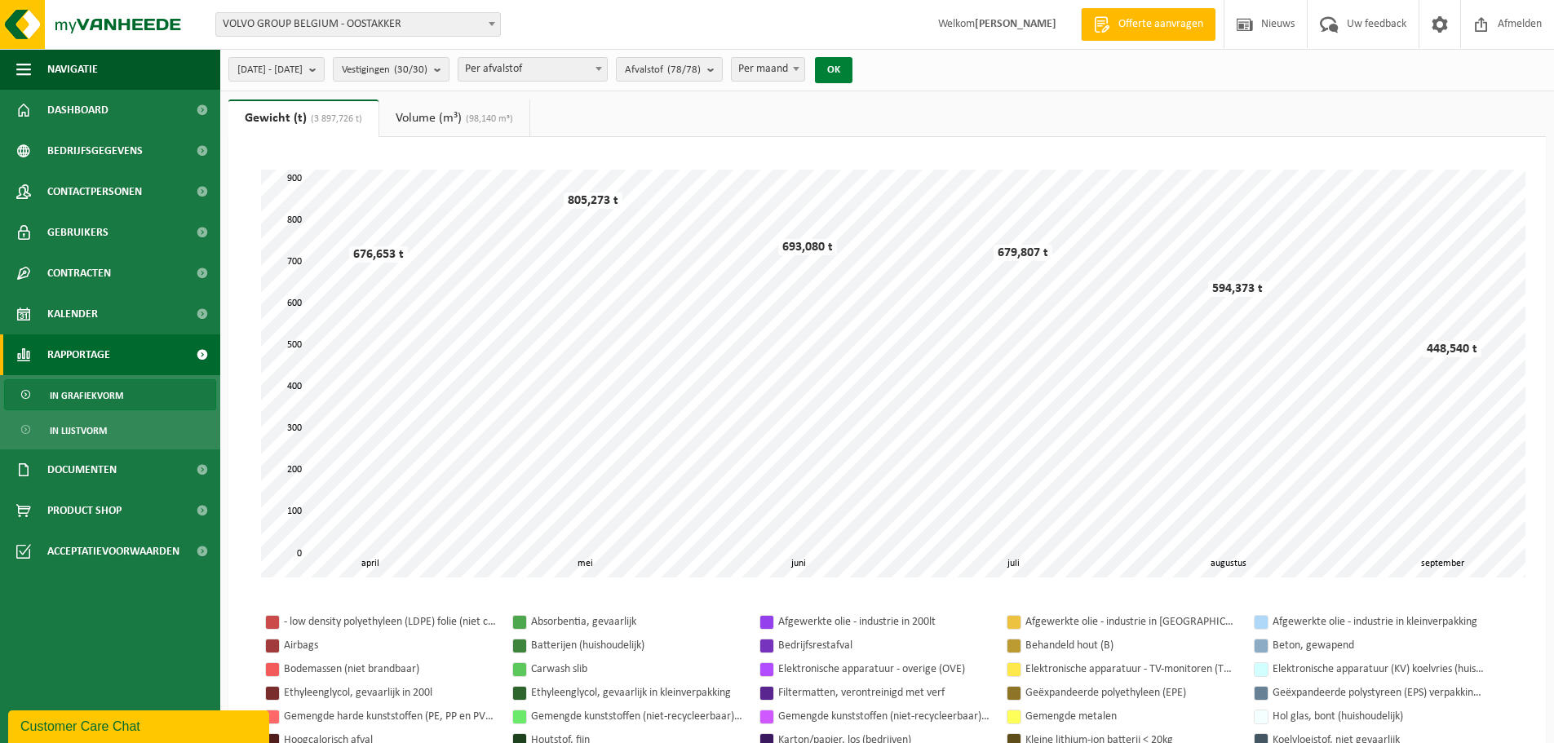
click at [853, 73] on button "OK" at bounding box center [834, 70] width 38 height 26
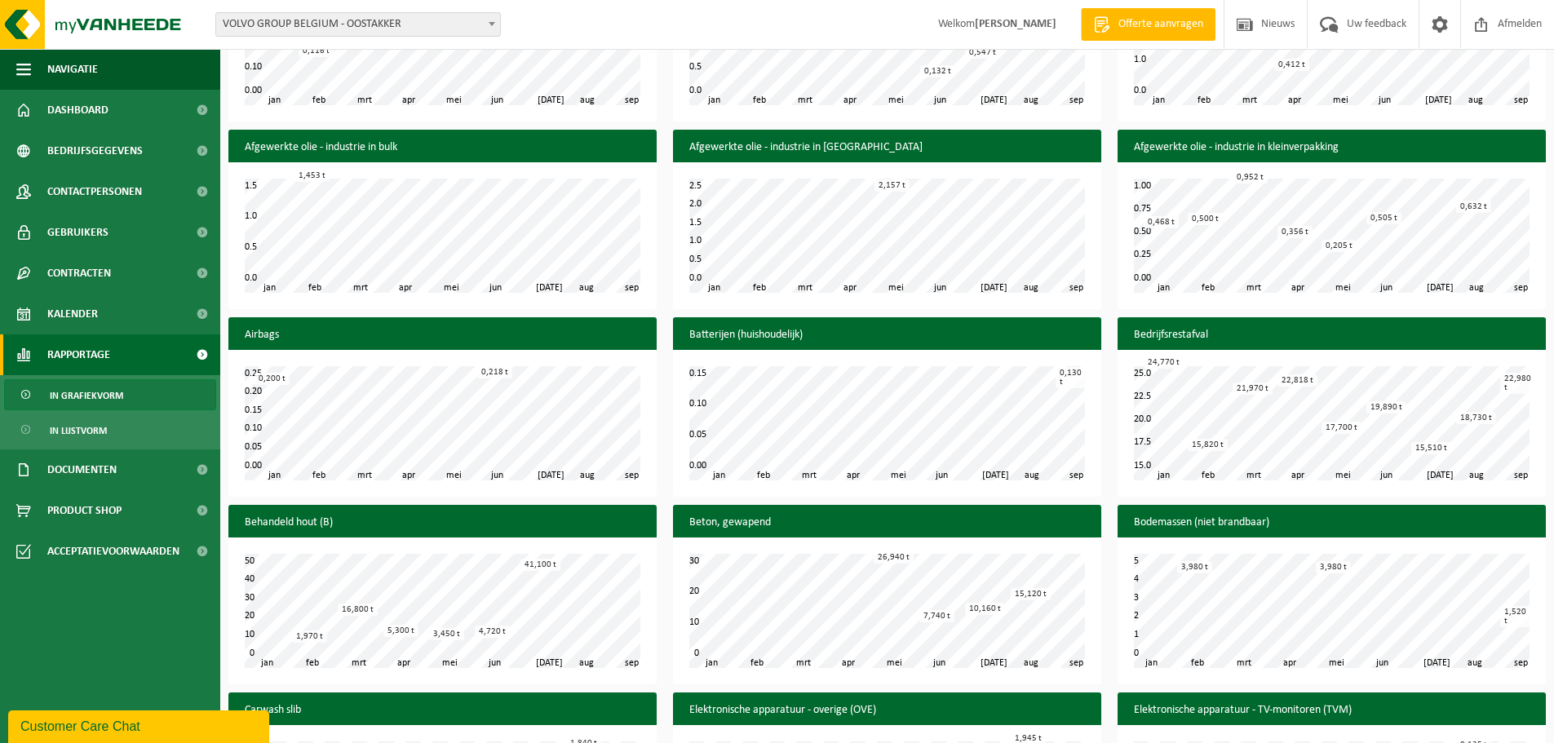
scroll to position [979, 0]
